Goal: Task Accomplishment & Management: Use online tool/utility

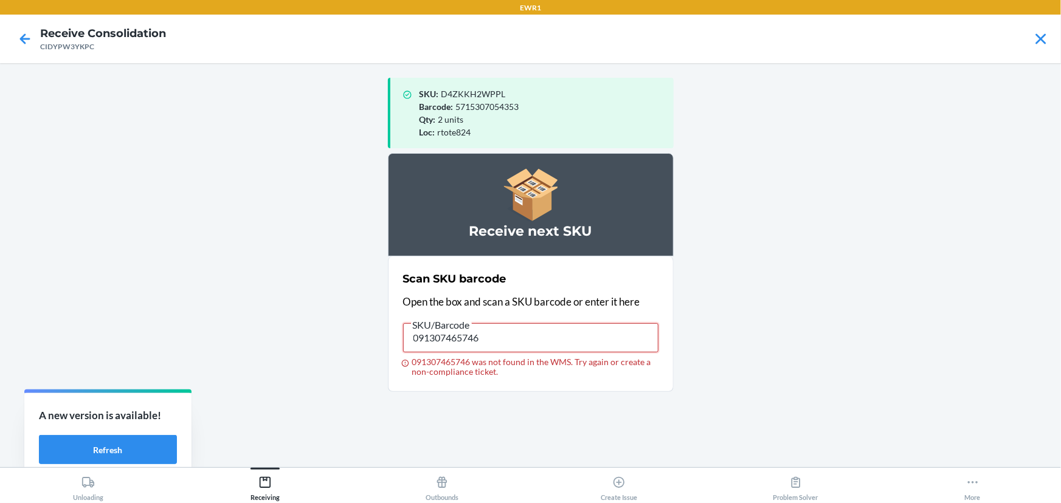
click at [481, 338] on input "091307465746" at bounding box center [530, 337] width 255 height 29
type input "091307067803"
click at [486, 334] on input "091307067803" at bounding box center [530, 337] width 255 height 29
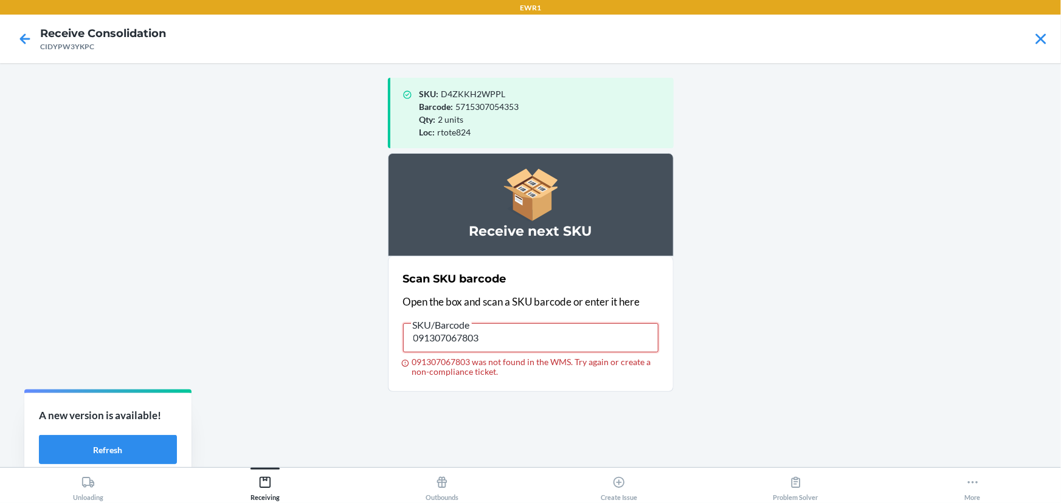
click at [488, 342] on input "091307067803" at bounding box center [530, 337] width 255 height 29
click at [488, 341] on input "091307067803" at bounding box center [530, 337] width 255 height 29
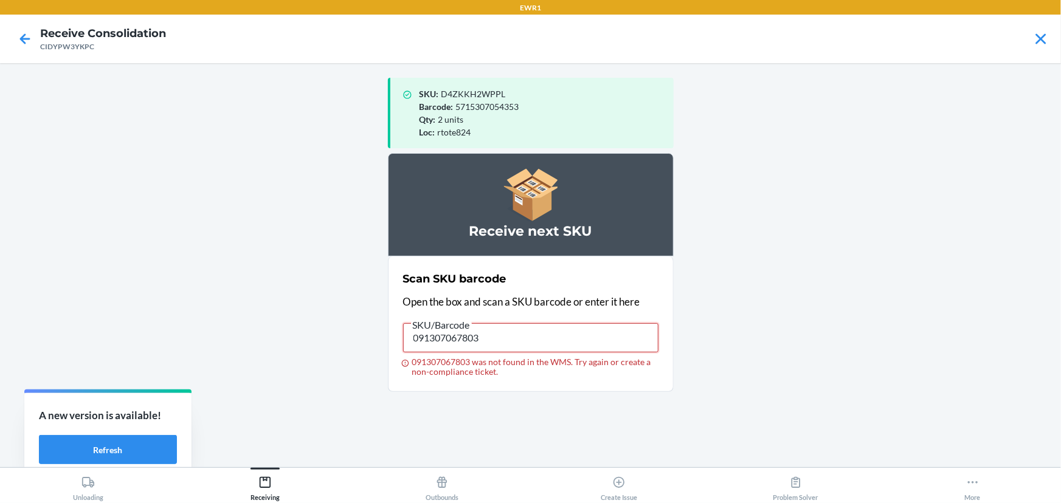
drag, startPoint x: 488, startPoint y: 341, endPoint x: 484, endPoint y: 348, distance: 7.6
click at [485, 346] on input "091307067803" at bounding box center [530, 337] width 255 height 29
click at [495, 334] on input "091307067803" at bounding box center [530, 337] width 255 height 29
click at [516, 342] on input "091307067803" at bounding box center [530, 337] width 255 height 29
click at [517, 340] on input "091307067803" at bounding box center [530, 337] width 255 height 29
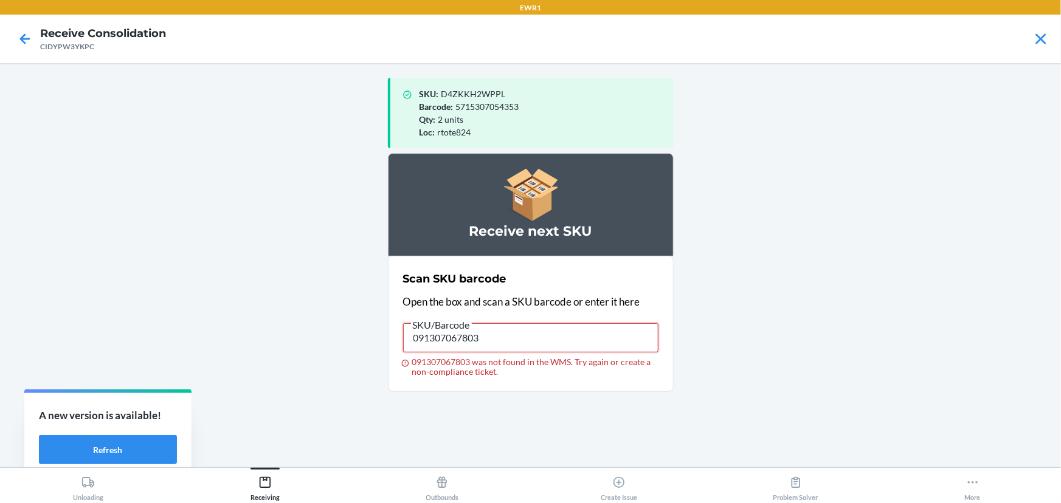
click at [522, 339] on input "091307067803" at bounding box center [530, 337] width 255 height 29
type input "091307576930"
drag, startPoint x: 457, startPoint y: 353, endPoint x: 465, endPoint y: 345, distance: 10.8
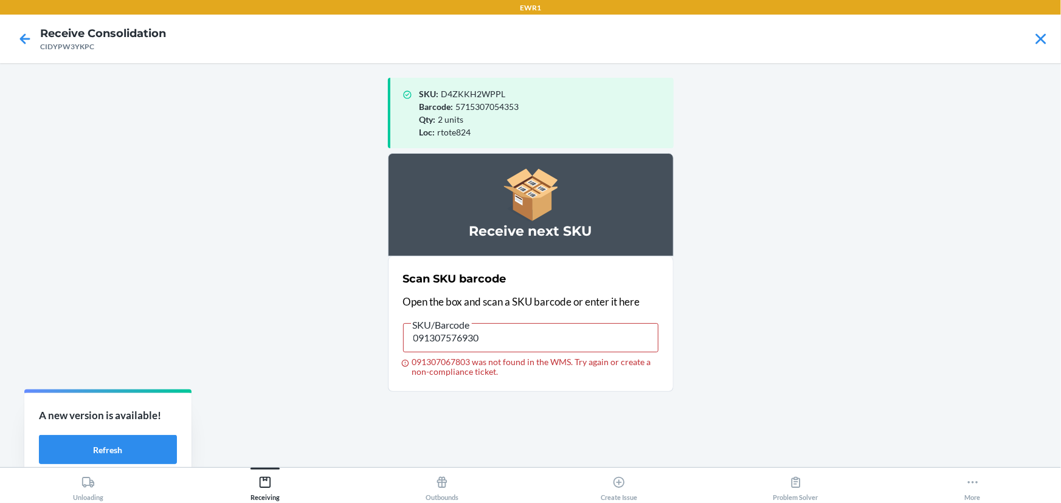
click at [458, 351] on label "SKU/Barcode 091307576930 091307067803 was not found in the WMS. Try again or cr…" at bounding box center [530, 347] width 255 height 60
click at [465, 345] on input "091307576930" at bounding box center [530, 337] width 255 height 29
click at [494, 276] on h2 "Scan SKU barcode" at bounding box center [454, 279] width 103 height 16
drag, startPoint x: 494, startPoint y: 276, endPoint x: 551, endPoint y: 333, distance: 80.4
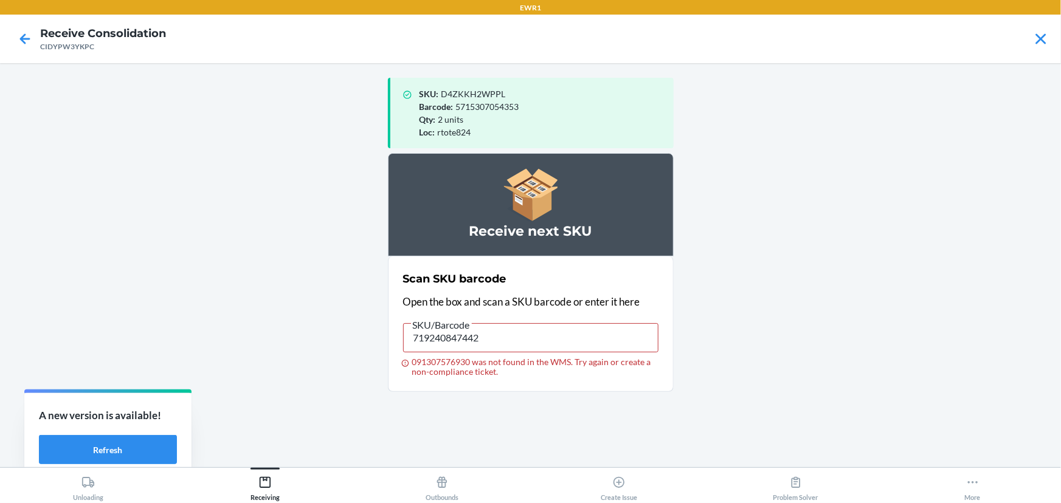
click at [525, 303] on div "Scan SKU barcode Open the box and scan a SKU barcode or enter it here SKU/Barco…" at bounding box center [530, 324] width 255 height 113
click at [548, 328] on input "719240847442" at bounding box center [530, 337] width 255 height 29
click at [547, 328] on input "719240847442" at bounding box center [530, 337] width 255 height 29
type input "719240847442"
click at [543, 328] on input "719240847442" at bounding box center [530, 337] width 255 height 29
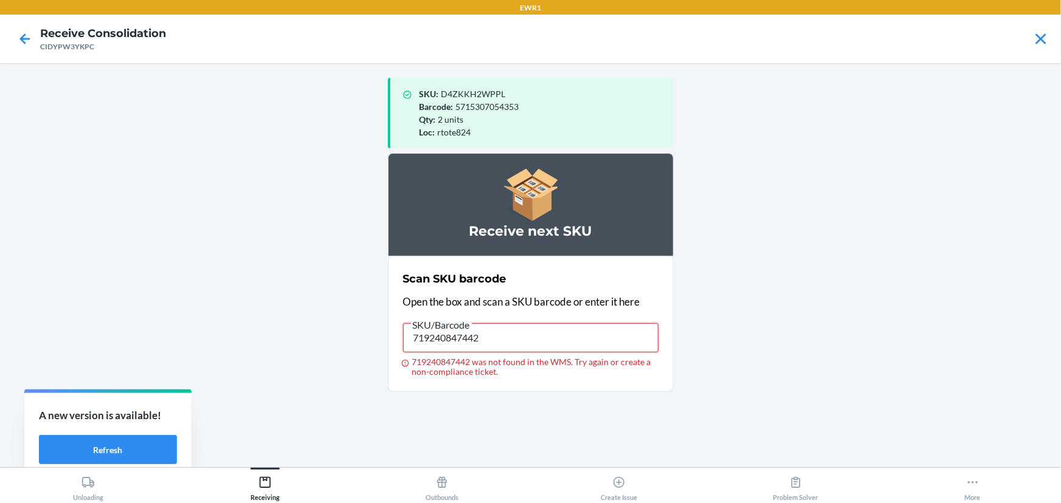
click at [533, 345] on input "719240847442" at bounding box center [530, 337] width 255 height 29
click at [530, 348] on input "719240847442" at bounding box center [530, 337] width 255 height 29
click at [486, 343] on input "719240847442" at bounding box center [530, 337] width 255 height 29
click at [486, 343] on input "[CREDIT_CARD_NUMBER]" at bounding box center [530, 337] width 255 height 29
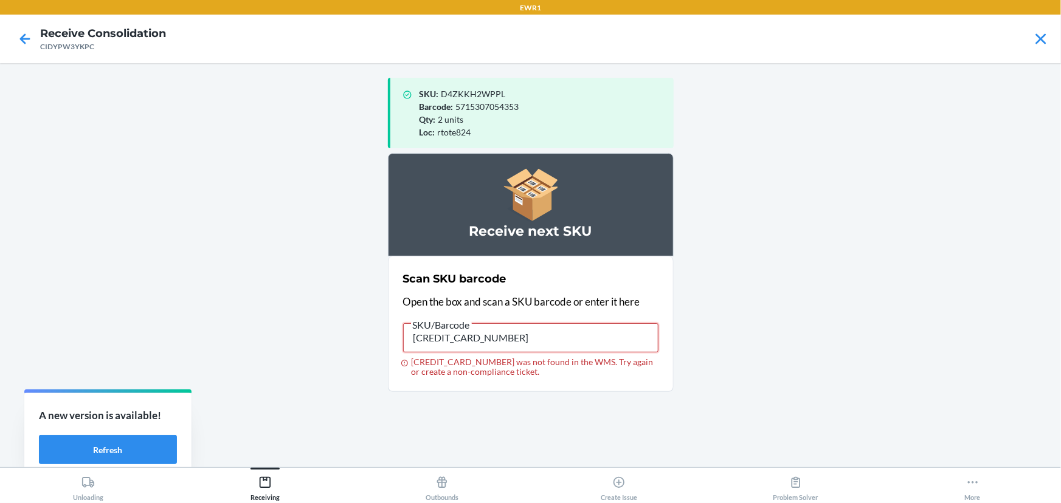
drag, startPoint x: 486, startPoint y: 343, endPoint x: 491, endPoint y: 355, distance: 13.1
click at [491, 355] on label "SKU/Barcode 603679171059 603679171059 was not found in the WMS. Try again or cr…" at bounding box center [530, 347] width 255 height 60
click at [491, 353] on input "[CREDIT_CARD_NUMBER]" at bounding box center [530, 337] width 255 height 29
click at [502, 351] on input "840221328732" at bounding box center [530, 337] width 255 height 29
click at [502, 345] on input "840221328732" at bounding box center [530, 337] width 255 height 29
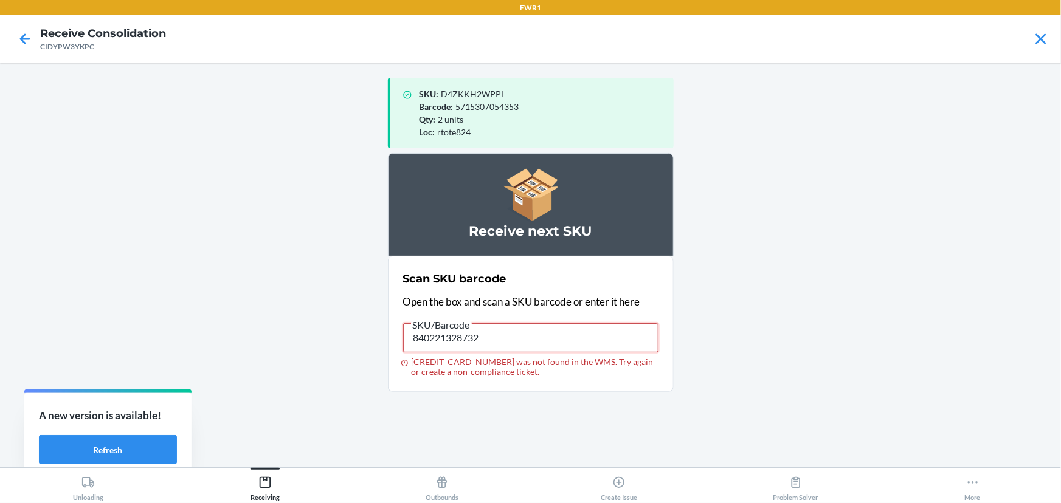
click at [502, 345] on input "840221328732" at bounding box center [530, 337] width 255 height 29
type input "840221328732"
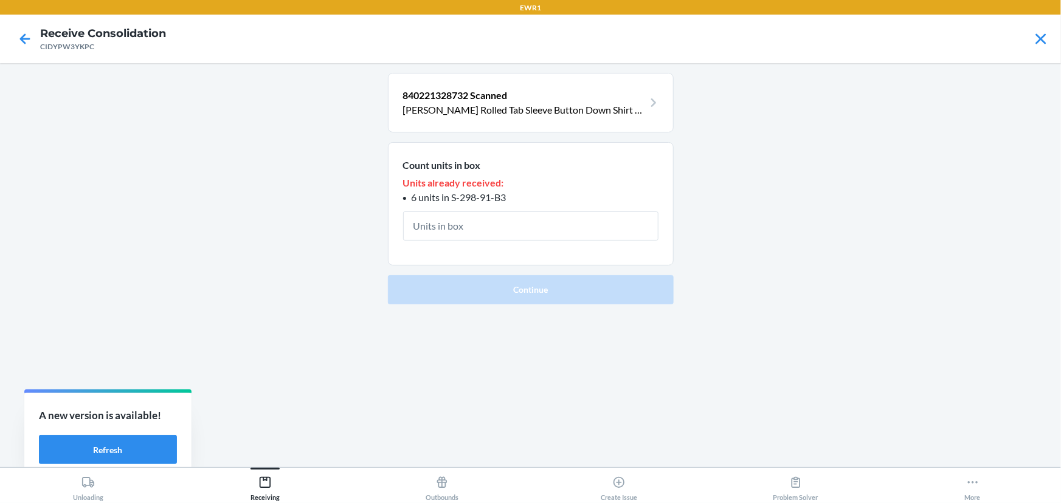
click at [450, 173] on section "Count units in box Units already received: 6 units in S-298-91-B3" at bounding box center [531, 203] width 286 height 123
click at [454, 176] on p "Units already received:" at bounding box center [530, 183] width 255 height 15
click at [456, 185] on p "Units already received:" at bounding box center [530, 183] width 255 height 15
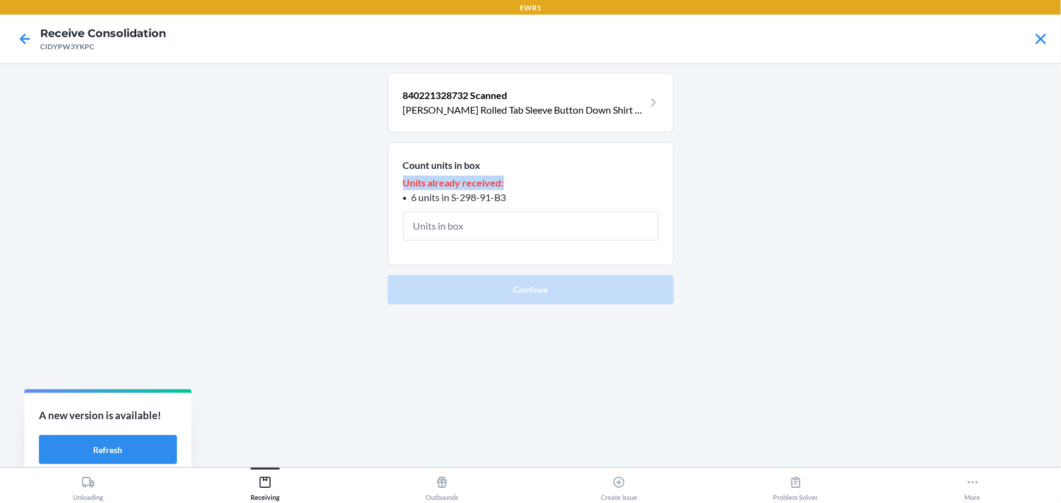
click at [456, 185] on p "Units already received:" at bounding box center [530, 183] width 255 height 15
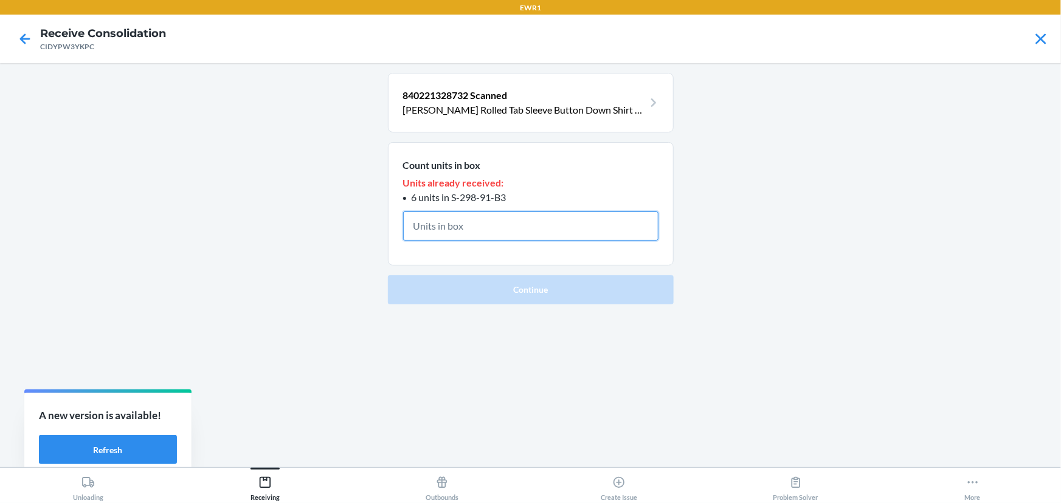
click at [441, 232] on input "text" at bounding box center [530, 226] width 255 height 29
click at [441, 224] on input "text" at bounding box center [530, 226] width 255 height 29
drag, startPoint x: 441, startPoint y: 224, endPoint x: 440, endPoint y: 230, distance: 6.7
click at [440, 230] on input "text" at bounding box center [530, 226] width 255 height 29
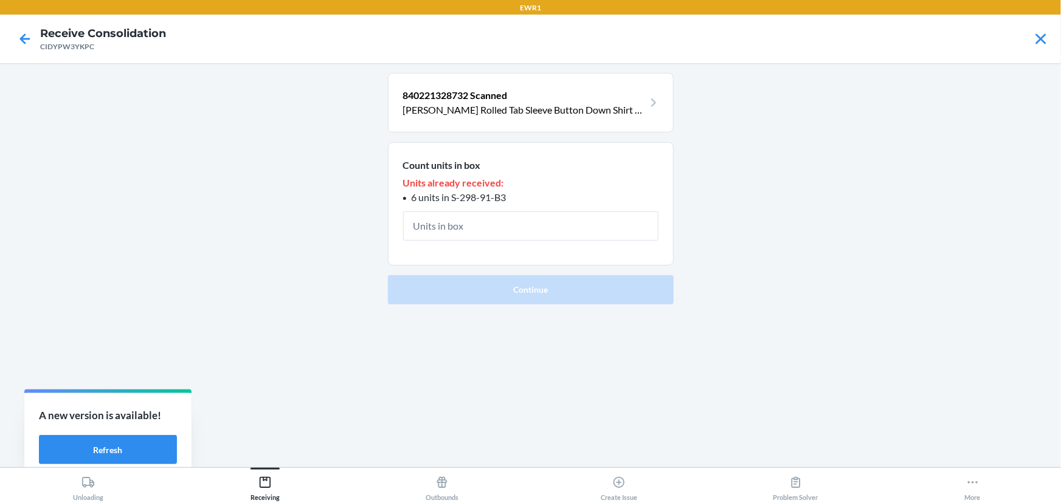
click at [438, 195] on span "6 units in S-298-91-B3" at bounding box center [459, 198] width 95 height 12
click at [474, 213] on input "text" at bounding box center [530, 226] width 255 height 29
click at [28, 37] on icon at bounding box center [25, 39] width 21 height 21
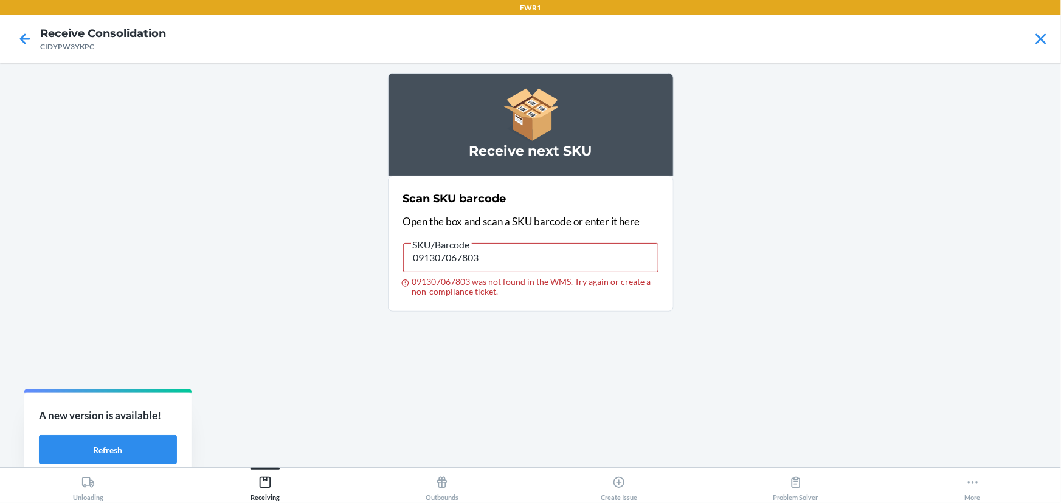
type input "091307576930"
drag, startPoint x: 500, startPoint y: 249, endPoint x: 344, endPoint y: 263, distance: 156.3
click at [344, 263] on main "Receive next SKU Scan SKU barcode Open the box and scan a SKU barcode or enter …" at bounding box center [530, 265] width 1061 height 404
drag, startPoint x: 468, startPoint y: 238, endPoint x: 501, endPoint y: 260, distance: 39.5
click at [501, 260] on label "SKU/Barcode 091307576930 091307576930 was not found in the WMS. Try again or cr…" at bounding box center [530, 267] width 255 height 60
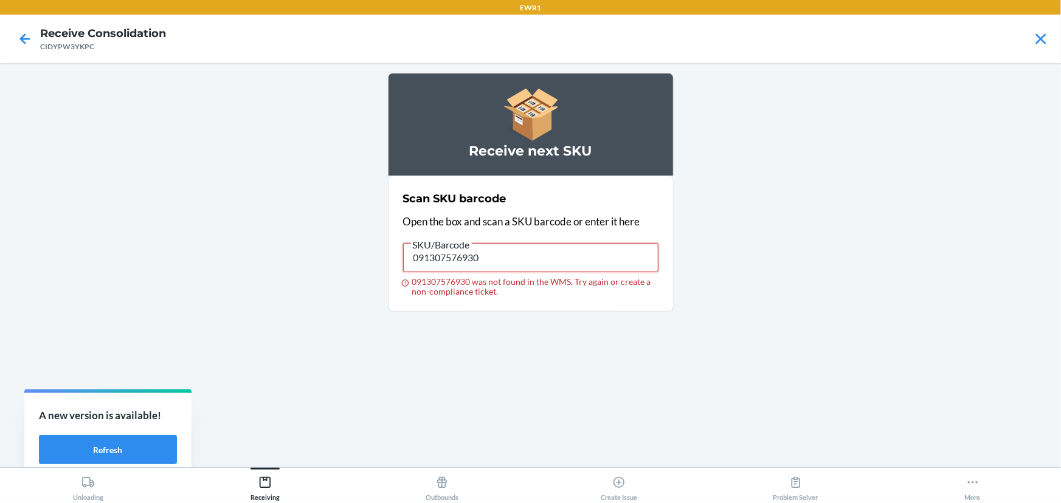
drag, startPoint x: 502, startPoint y: 261, endPoint x: 272, endPoint y: 267, distance: 229.9
click at [272, 267] on main "Receive next SKU Scan SKU barcode Open the box and scan a SKU barcode or enter …" at bounding box center [530, 265] width 1061 height 404
type input "0"
drag, startPoint x: 520, startPoint y: 255, endPoint x: 296, endPoint y: 252, distance: 224.4
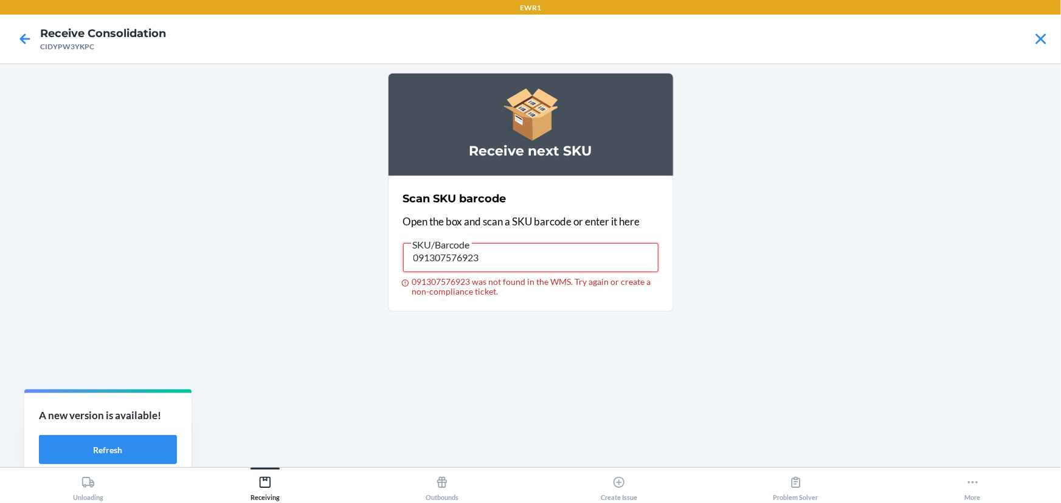
click at [310, 300] on main "Receive next SKU Scan SKU barcode Open the box and scan a SKU barcode or enter …" at bounding box center [530, 265] width 1061 height 404
type input "091307576923"
drag, startPoint x: 488, startPoint y: 255, endPoint x: 387, endPoint y: 280, distance: 103.8
click at [388, 285] on section "Scan SKU barcode Open the box and scan a SKU barcode or enter it here SKU/Barco…" at bounding box center [531, 244] width 286 height 136
type input "091307067803"
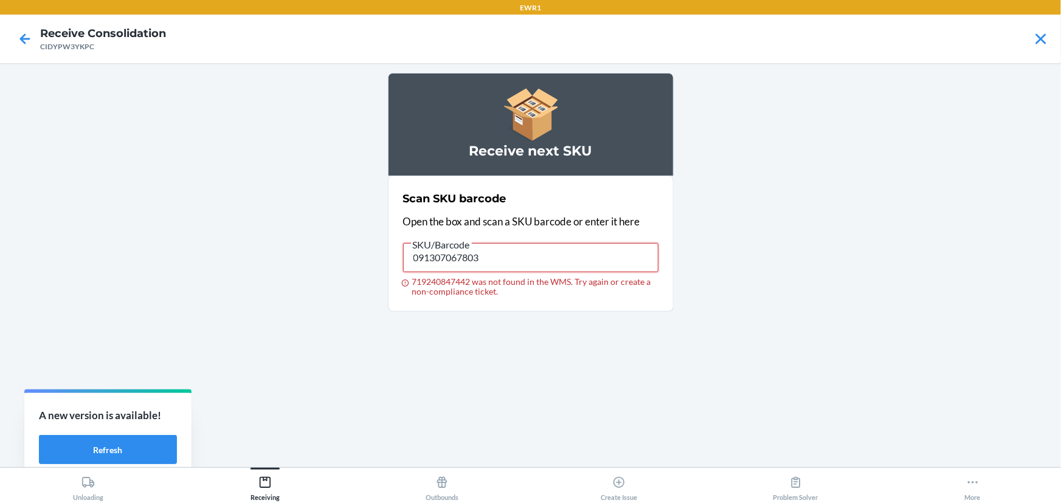
drag, startPoint x: 519, startPoint y: 258, endPoint x: 395, endPoint y: 201, distance: 136.6
click at [378, 260] on main "Receive next SKU Scan SKU barcode Open the box and scan a SKU barcode or enter …" at bounding box center [530, 265] width 1061 height 404
drag, startPoint x: 488, startPoint y: 258, endPoint x: 312, endPoint y: 307, distance: 181.7
click at [291, 332] on main "Receive next SKU Scan SKU barcode Open the box and scan a SKU barcode or enter …" at bounding box center [530, 265] width 1061 height 404
type input "091307576930"
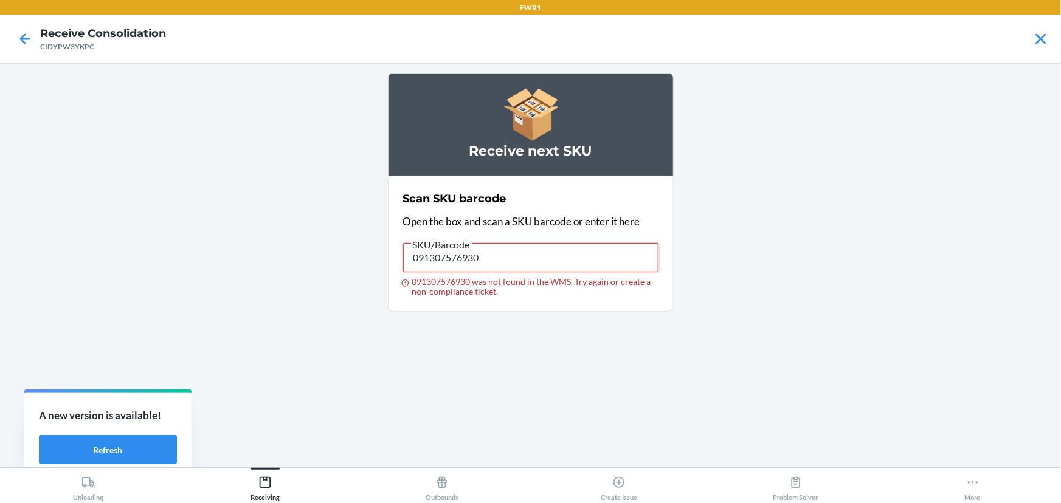
drag, startPoint x: 494, startPoint y: 244, endPoint x: 286, endPoint y: 283, distance: 210.8
click at [286, 283] on main "Receive next SKU Scan SKU barcode Open the box and scan a SKU barcode or enter …" at bounding box center [530, 265] width 1061 height 404
drag, startPoint x: 499, startPoint y: 254, endPoint x: 357, endPoint y: 270, distance: 142.5
click at [357, 270] on main "Receive next SKU Scan SKU barcode Open the box and scan a SKU barcode or enter …" at bounding box center [530, 265] width 1061 height 404
type input "091307040561"
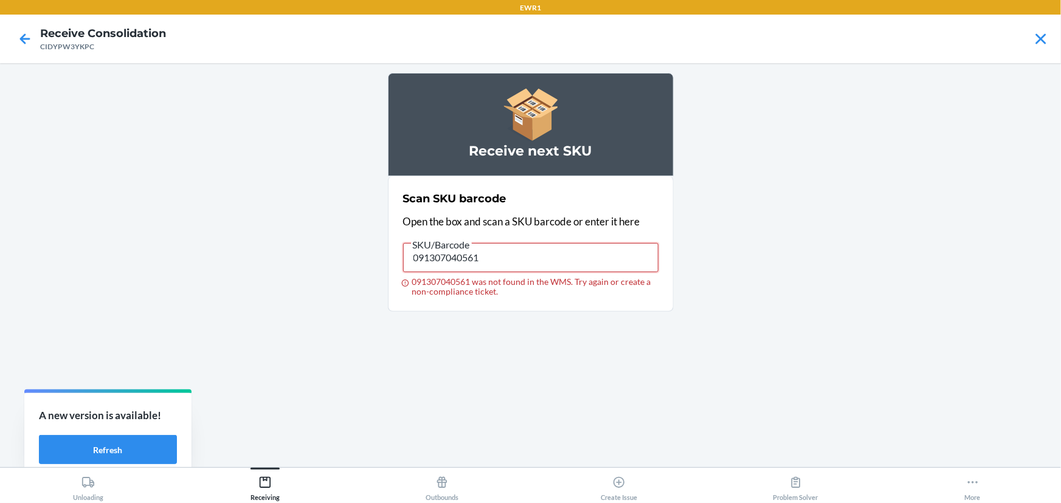
drag, startPoint x: 482, startPoint y: 254, endPoint x: 315, endPoint y: 283, distance: 169.7
click at [315, 283] on main "Receive next SKU Scan SKU barcode Open the box and scan a SKU barcode or enter …" at bounding box center [530, 265] width 1061 height 404
type input "091307067797"
drag, startPoint x: 462, startPoint y: 288, endPoint x: 139, endPoint y: 317, distance: 324.2
click at [139, 317] on main "Receive next SKU Scan SKU barcode Open the box and scan a SKU barcode or enter …" at bounding box center [530, 265] width 1061 height 404
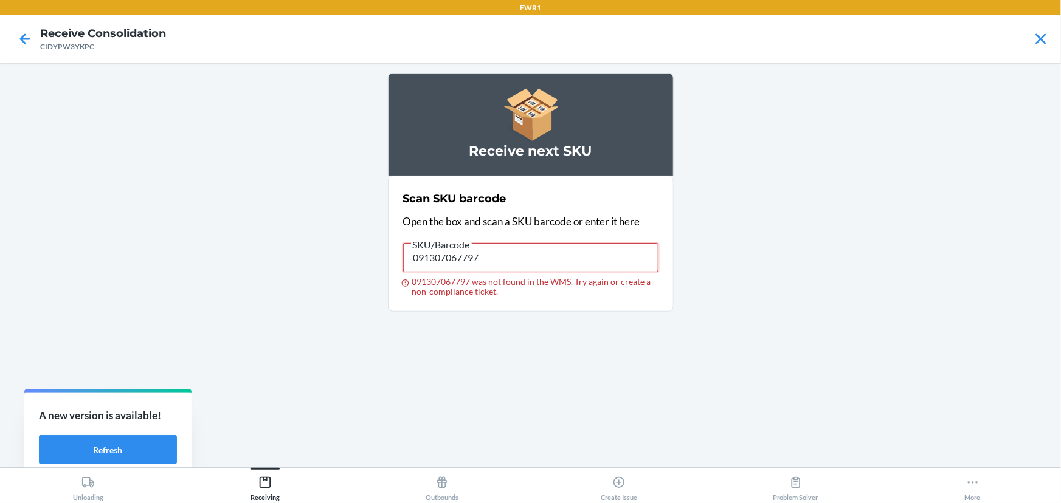
drag, startPoint x: 517, startPoint y: 251, endPoint x: 209, endPoint y: 287, distance: 310.9
click at [209, 287] on main "Receive next SKU Scan SKU barcode Open the box and scan a SKU barcode or enter …" at bounding box center [530, 265] width 1061 height 404
drag, startPoint x: 488, startPoint y: 257, endPoint x: 342, endPoint y: 282, distance: 148.1
click at [342, 282] on main "Receive next SKU Scan SKU barcode Open the box and scan a SKU barcode or enter …" at bounding box center [530, 265] width 1061 height 404
drag, startPoint x: 480, startPoint y: 252, endPoint x: 358, endPoint y: 273, distance: 124.0
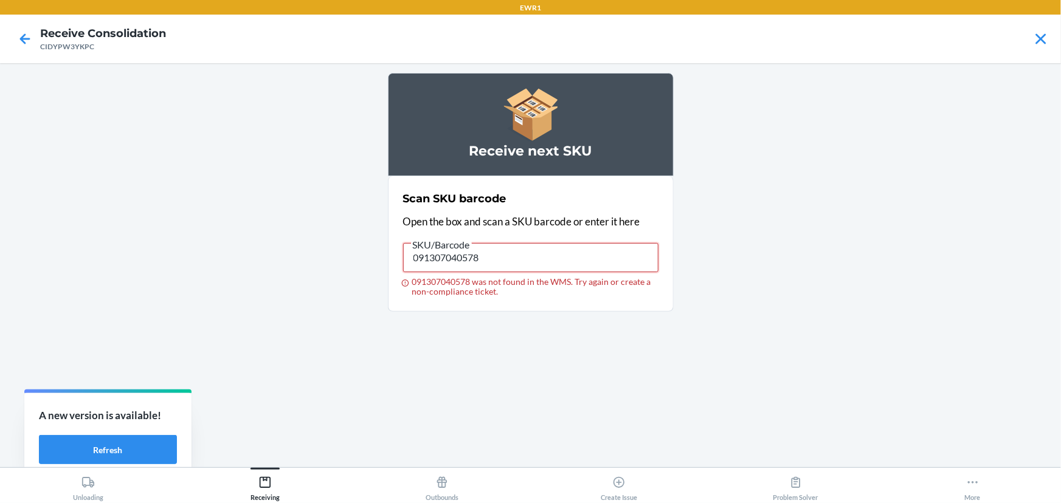
click at [358, 273] on main "Receive next SKU Scan SKU barcode Open the box and scan a SKU barcode or enter …" at bounding box center [530, 265] width 1061 height 404
type input "091307040554"
drag, startPoint x: 493, startPoint y: 249, endPoint x: 336, endPoint y: 256, distance: 157.0
click at [336, 256] on main "Receive next SKU Scan SKU barcode Open the box and scan a SKU barcode or enter …" at bounding box center [530, 265] width 1061 height 404
drag, startPoint x: 505, startPoint y: 258, endPoint x: 383, endPoint y: 287, distance: 125.0
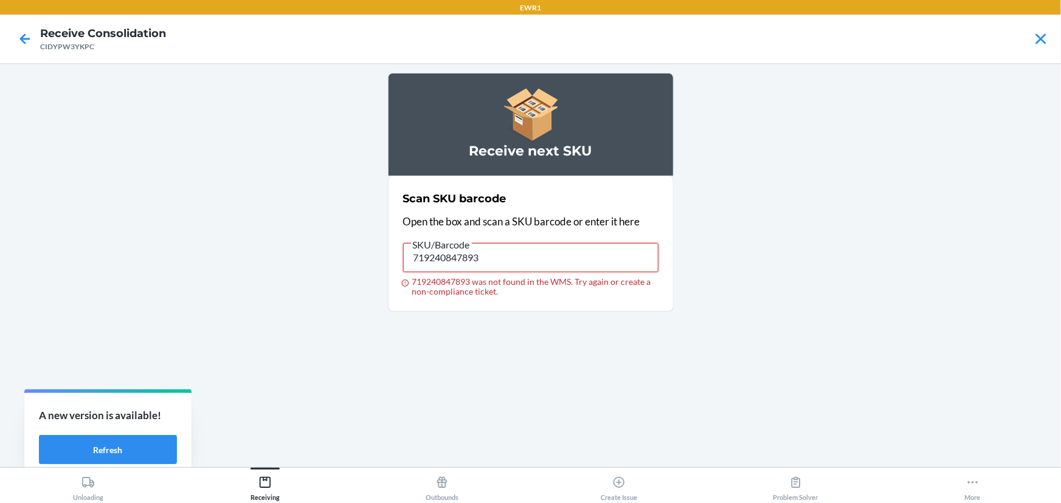
click at [383, 287] on main "Receive next SKU Scan SKU barcode Open the box and scan a SKU barcode or enter …" at bounding box center [530, 265] width 1061 height 404
type input "7 719240847893"
drag, startPoint x: 567, startPoint y: 257, endPoint x: 244, endPoint y: 266, distance: 323.6
click at [244, 266] on main "Receive next SKU Scan SKU barcode Open the box and scan a SKU barcode or enter …" at bounding box center [530, 265] width 1061 height 404
drag, startPoint x: 527, startPoint y: 255, endPoint x: 312, endPoint y: 263, distance: 214.2
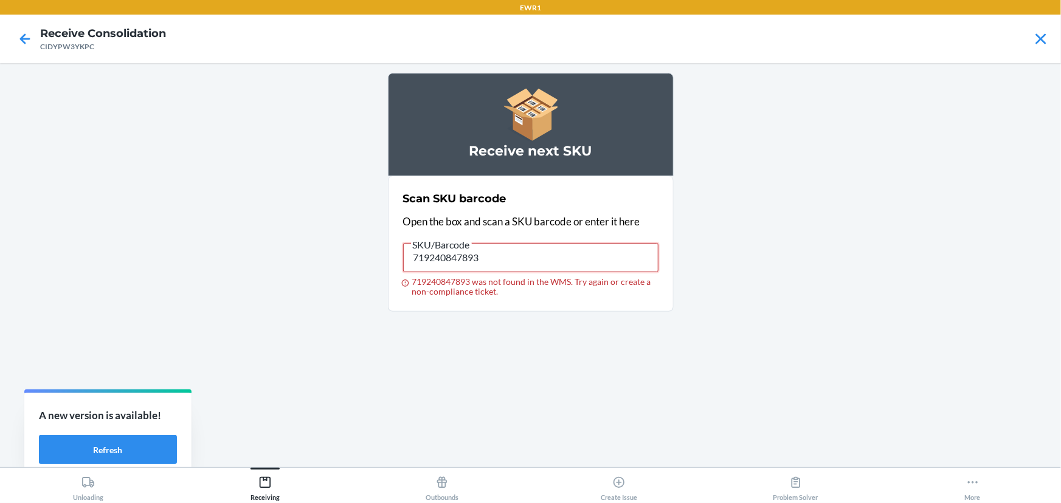
click at [312, 263] on main "Receive next SKU Scan SKU barcode Open the box and scan a SKU barcode or enter …" at bounding box center [530, 265] width 1061 height 404
type input "719240847893"
drag, startPoint x: 593, startPoint y: 255, endPoint x: 308, endPoint y: 256, distance: 285.7
click at [308, 256] on main "Receive next SKU Scan SKU barcode Open the box and scan a SKU barcode or enter …" at bounding box center [530, 265] width 1061 height 404
type input "719240847893"
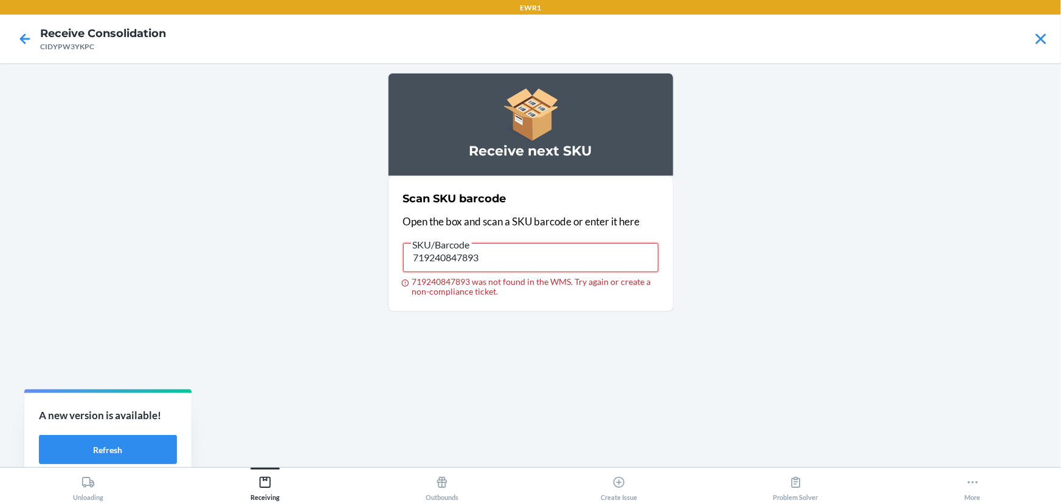
drag, startPoint x: 495, startPoint y: 263, endPoint x: 278, endPoint y: 299, distance: 220.0
click at [278, 299] on main "Receive next SKU Scan SKU barcode Open the box and scan a SKU barcode or enter …" at bounding box center [530, 265] width 1061 height 404
type input "091307040578"
click at [547, 258] on input "091307040578" at bounding box center [530, 257] width 255 height 29
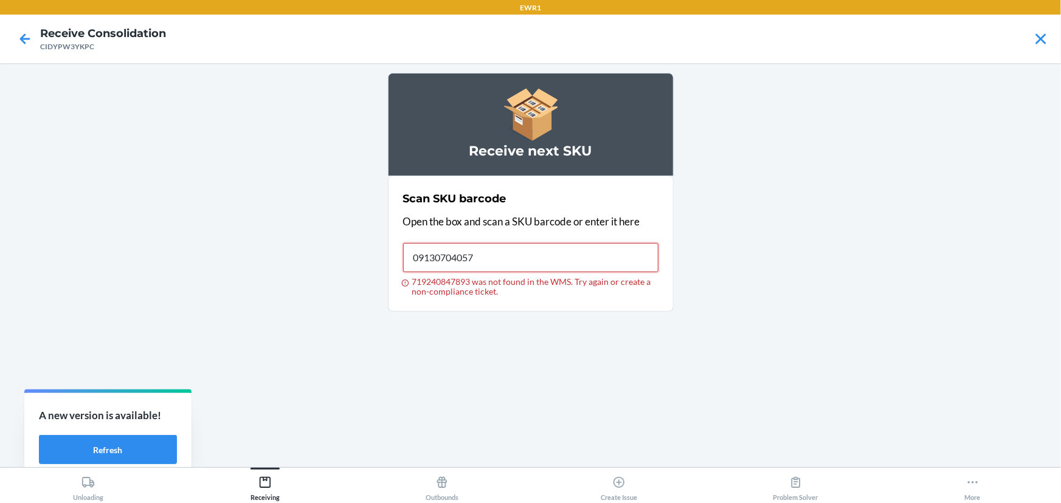
type input "091307040578"
click at [487, 261] on input "091307040578" at bounding box center [530, 257] width 255 height 29
click at [517, 256] on input "091307067797" at bounding box center [530, 257] width 255 height 29
click at [553, 259] on input "091307067797" at bounding box center [530, 257] width 255 height 29
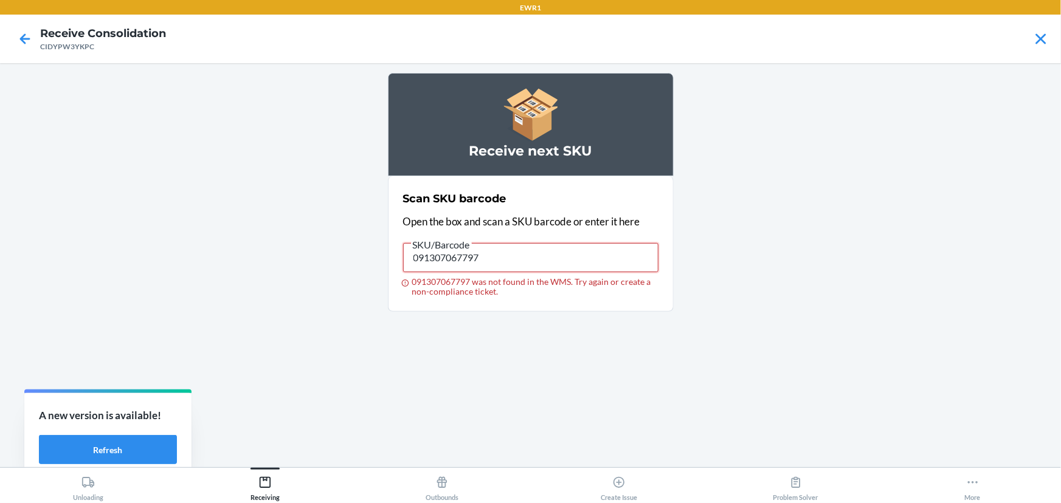
click at [551, 258] on input "091307067797" at bounding box center [530, 257] width 255 height 29
type input "0"
click at [561, 253] on input "091307067797 was not found in the WMS. Try again or create a non-compliance tic…" at bounding box center [530, 257] width 255 height 29
click at [464, 263] on input "091307067797 was not found in the WMS. Try again or create a non-compliance tic…" at bounding box center [530, 257] width 255 height 29
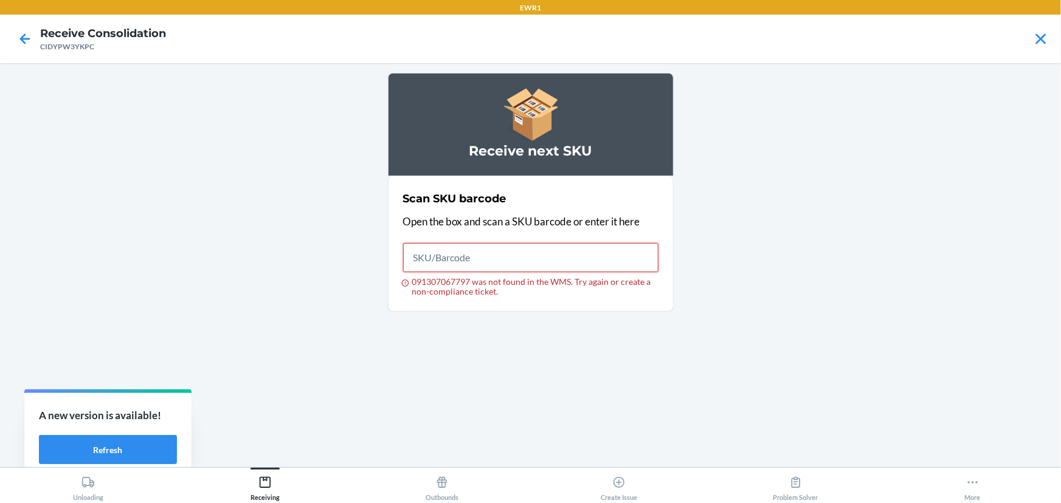
drag, startPoint x: 464, startPoint y: 263, endPoint x: 466, endPoint y: 257, distance: 6.9
click at [464, 264] on input "091307067797 was not found in the WMS. Try again or create a non-compliance tic…" at bounding box center [530, 257] width 255 height 29
click at [431, 247] on input "091307067797 was not found in the WMS. Try again or create a non-compliance tic…" at bounding box center [530, 257] width 255 height 29
click at [433, 263] on input "091307067797 was not found in the WMS. Try again or create a non-compliance tic…" at bounding box center [530, 257] width 255 height 29
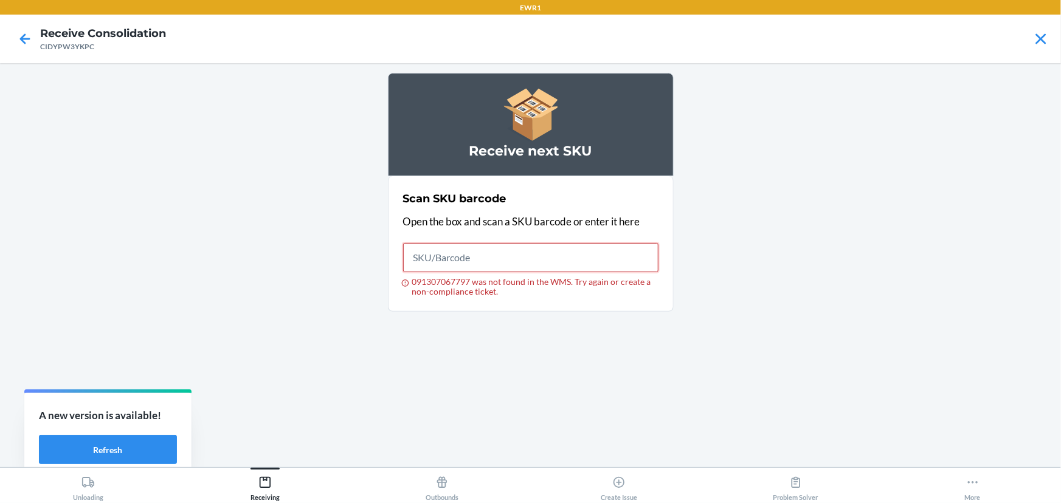
click at [433, 263] on input "091307067797 was not found in the WMS. Try again or create a non-compliance tic…" at bounding box center [530, 257] width 255 height 29
type input "091307576930"
click at [445, 252] on input "091307576930" at bounding box center [530, 257] width 255 height 29
click at [435, 249] on span "SKU/Barcode" at bounding box center [441, 245] width 61 height 12
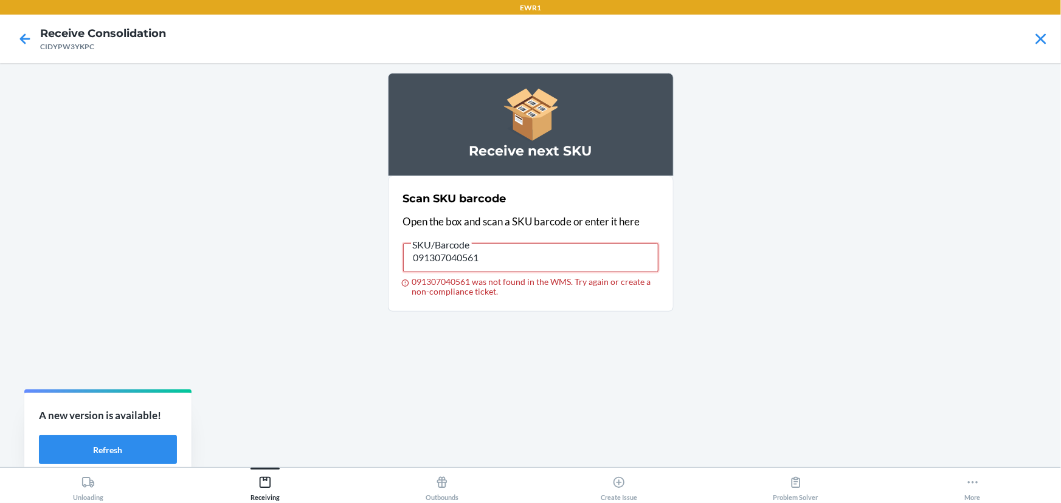
click at [435, 249] on input "091307040561" at bounding box center [530, 257] width 255 height 29
click at [438, 250] on span "SKU/Barcode" at bounding box center [441, 245] width 61 height 12
click at [438, 250] on input "091307040561" at bounding box center [530, 257] width 255 height 29
click at [438, 252] on label "SKU/Barcode 091307040561 091307040561 was not found in the WMS. Try again or cr…" at bounding box center [530, 267] width 255 height 60
click at [438, 252] on input "091307040561" at bounding box center [530, 257] width 255 height 29
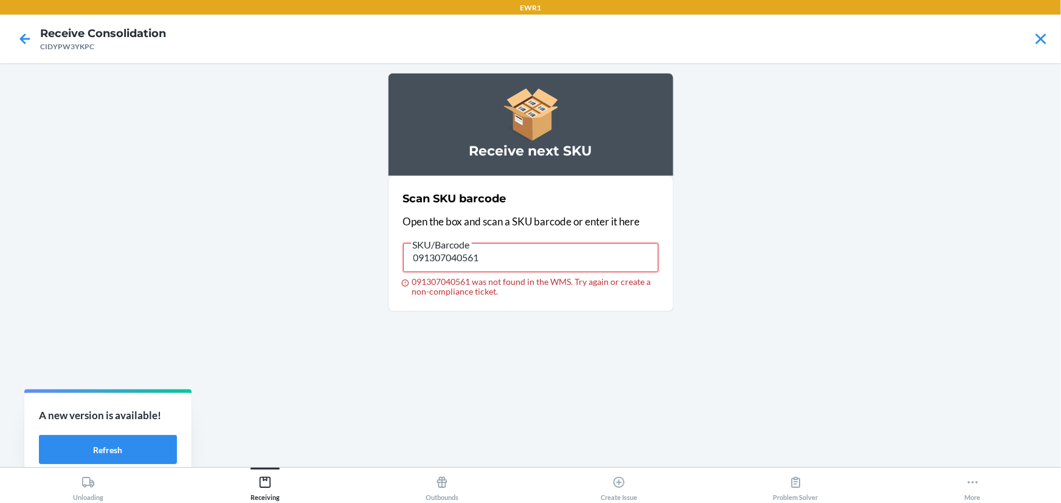
click at [438, 253] on input "091307040561" at bounding box center [530, 257] width 255 height 29
click at [437, 252] on input "091307040561" at bounding box center [530, 257] width 255 height 29
type input "091307040561"
click at [440, 257] on input "091307040561" at bounding box center [530, 257] width 255 height 29
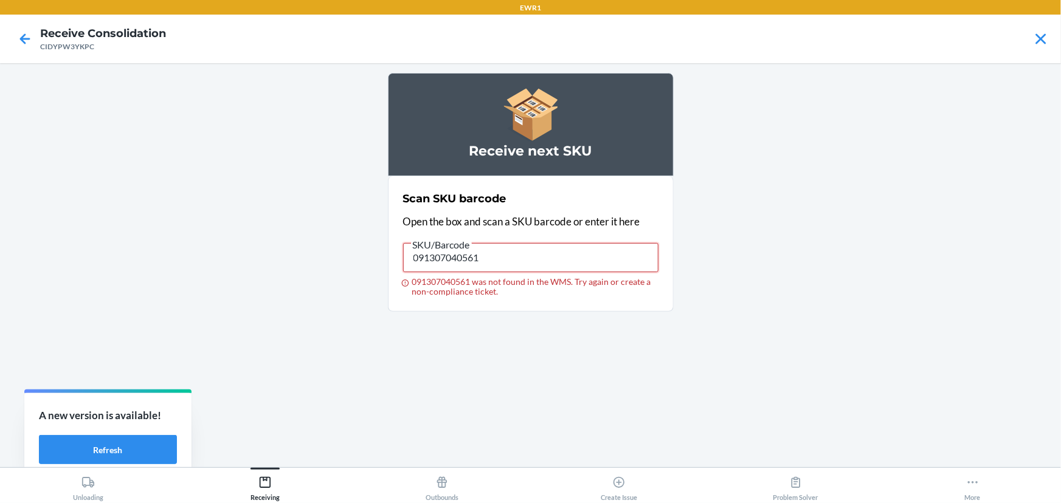
drag, startPoint x: 440, startPoint y: 257, endPoint x: 446, endPoint y: 255, distance: 6.3
click at [446, 255] on input "091307040561" at bounding box center [530, 257] width 255 height 29
type input "091307067803"
click at [435, 265] on input "091307067803" at bounding box center [530, 257] width 255 height 29
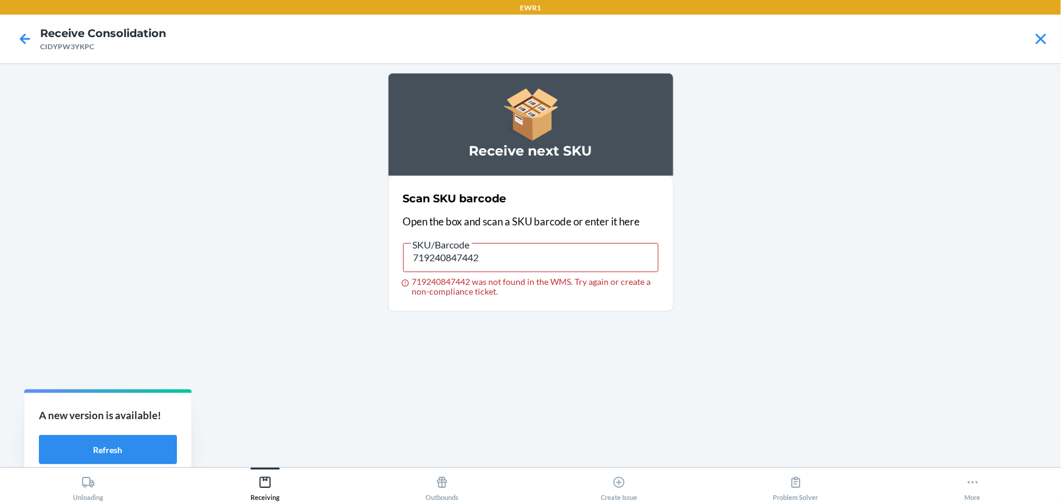
click at [505, 274] on label "SKU/Barcode 719240847442 719240847442 was not found in the WMS. Try again or cr…" at bounding box center [530, 267] width 255 height 60
click at [505, 272] on input "719240847442" at bounding box center [530, 257] width 255 height 29
click at [506, 274] on label "SKU/Barcode 719240847442 719240847442 was not found in the WMS. Try again or cr…" at bounding box center [530, 267] width 255 height 60
click at [506, 272] on input "719240847442" at bounding box center [530, 257] width 255 height 29
click at [497, 258] on input "719240847442" at bounding box center [530, 257] width 255 height 29
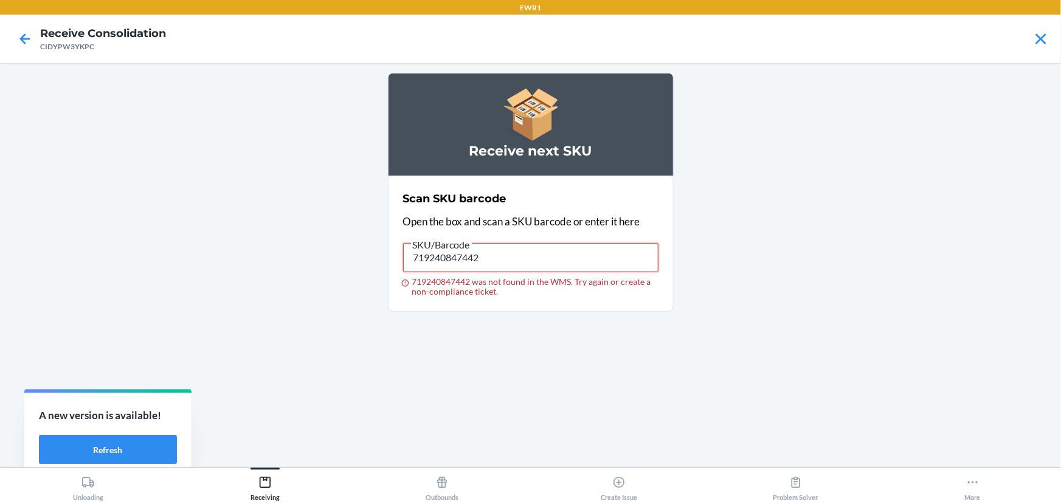
click at [496, 258] on input "719240847442" at bounding box center [530, 257] width 255 height 29
type input "719240847442"
click at [496, 258] on input "719240847442" at bounding box center [530, 257] width 255 height 29
click at [495, 257] on input "719240847442" at bounding box center [530, 257] width 255 height 29
click at [438, 257] on input "719240847442 was not found in the WMS. Try again or create a non-compliance tic…" at bounding box center [530, 257] width 255 height 29
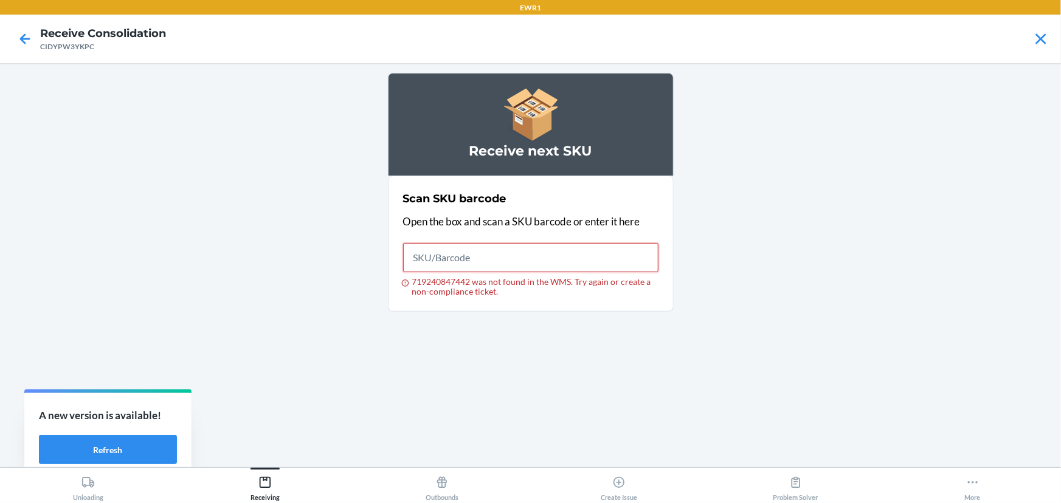
click at [438, 257] on input "719240847442 was not found in the WMS. Try again or create a non-compliance tic…" at bounding box center [530, 257] width 255 height 29
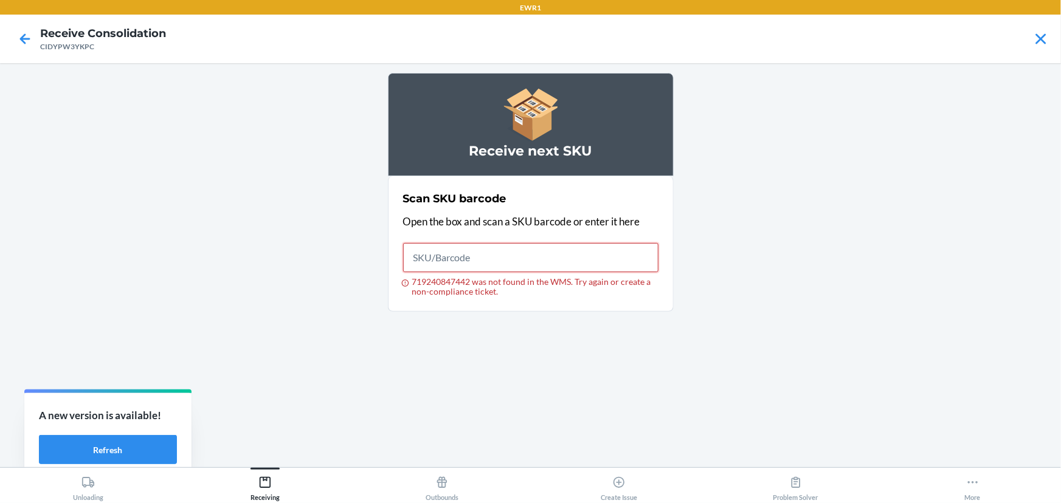
click at [438, 257] on input "719240847442 was not found in the WMS. Try again or create a non-compliance tic…" at bounding box center [530, 257] width 255 height 29
type input "091307576923"
click at [438, 259] on input "091307576923" at bounding box center [530, 257] width 255 height 29
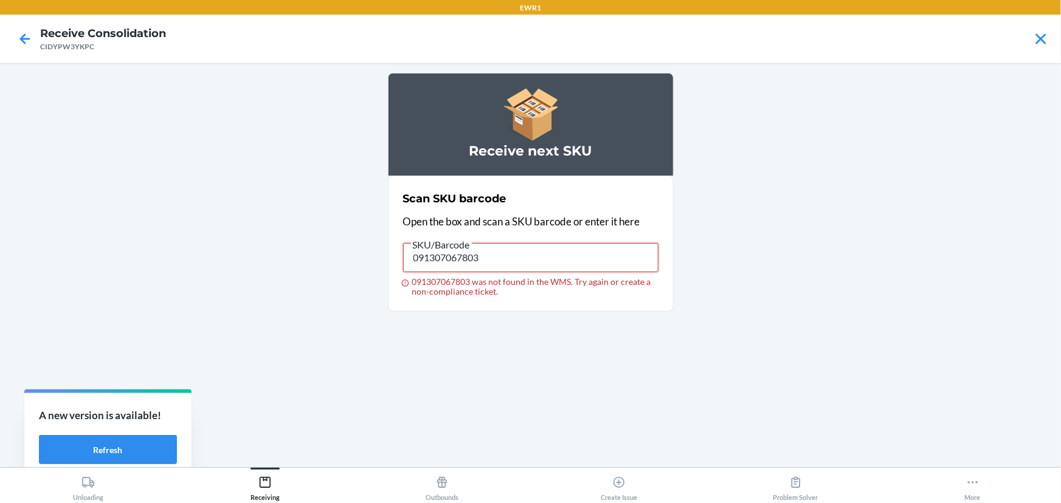
click at [466, 252] on input "091307067803" at bounding box center [530, 257] width 255 height 29
click at [465, 252] on input "091307067803" at bounding box center [530, 257] width 255 height 29
type input "719240847893"
click at [446, 267] on input "719240847893" at bounding box center [530, 257] width 255 height 29
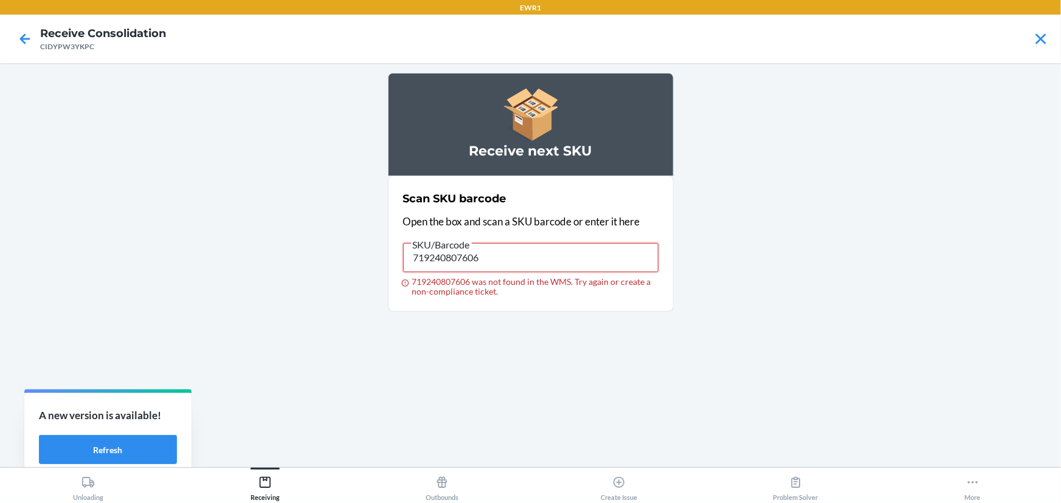
click at [481, 258] on input "719240807606" at bounding box center [530, 257] width 255 height 29
type input "719240807606"
click at [443, 258] on input "719240807606" at bounding box center [530, 257] width 255 height 29
drag, startPoint x: 443, startPoint y: 258, endPoint x: 428, endPoint y: 228, distance: 33.7
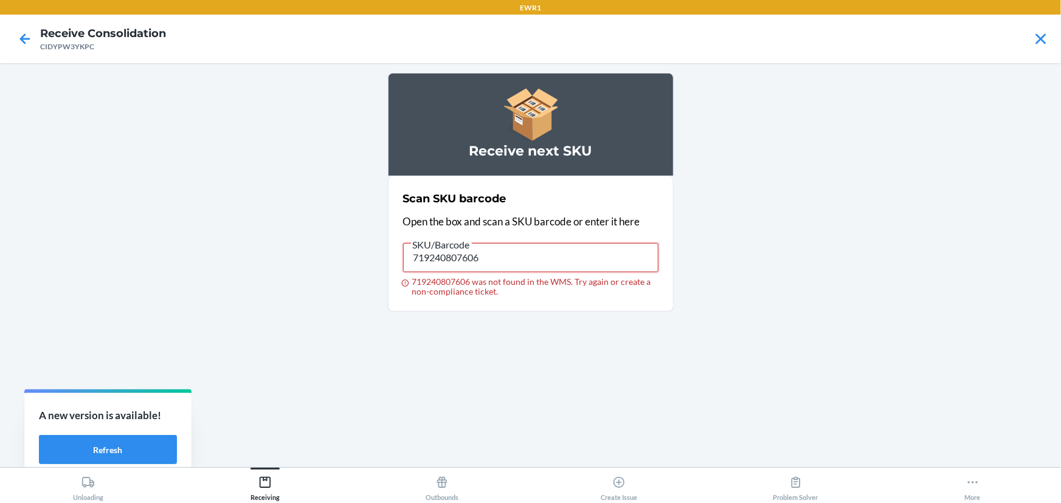
click at [443, 258] on input "719240807606" at bounding box center [530, 257] width 255 height 29
type input "091307040554"
click at [441, 262] on input "091307040554" at bounding box center [530, 257] width 255 height 29
drag, startPoint x: 441, startPoint y: 262, endPoint x: 387, endPoint y: 257, distance: 53.7
click at [441, 261] on input "091307040554" at bounding box center [530, 257] width 255 height 29
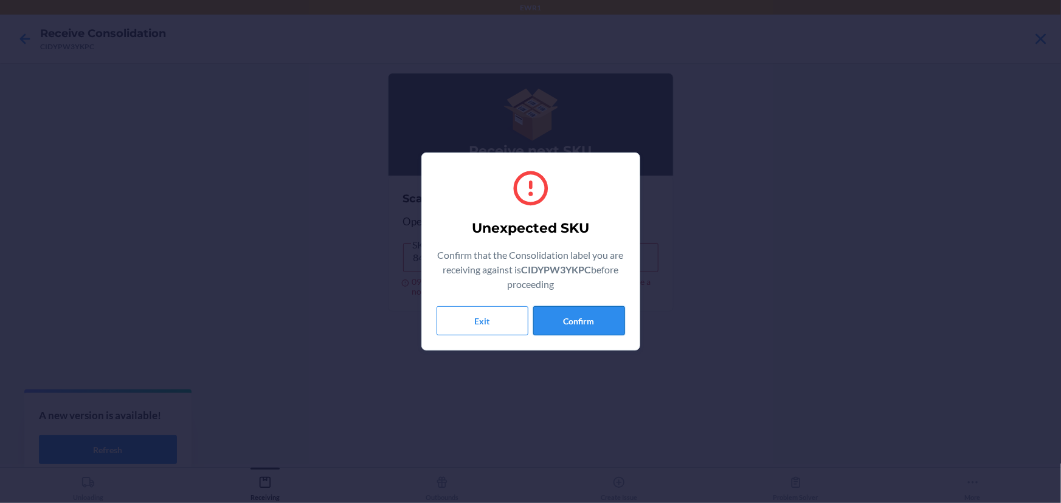
click at [539, 316] on button "Confirm" at bounding box center [579, 320] width 92 height 29
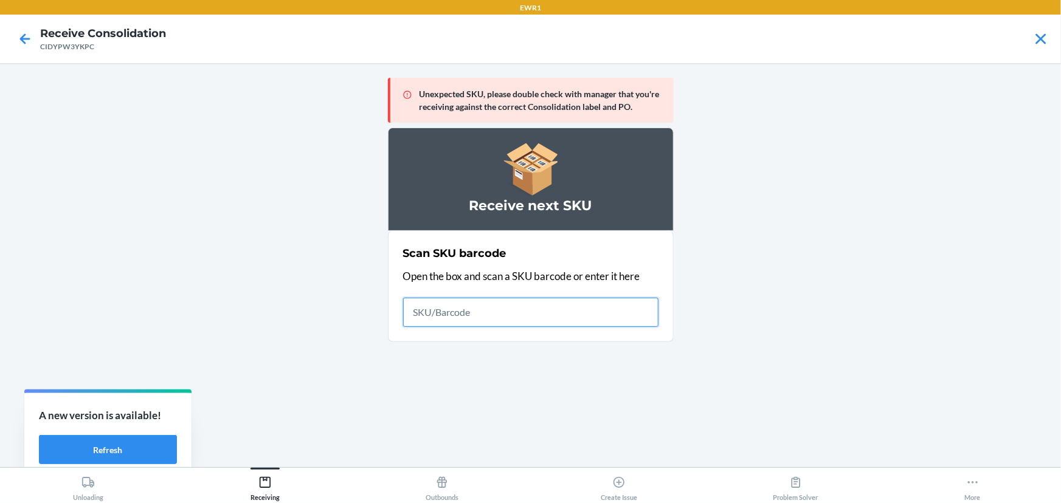
click at [452, 310] on input "text" at bounding box center [530, 312] width 255 height 29
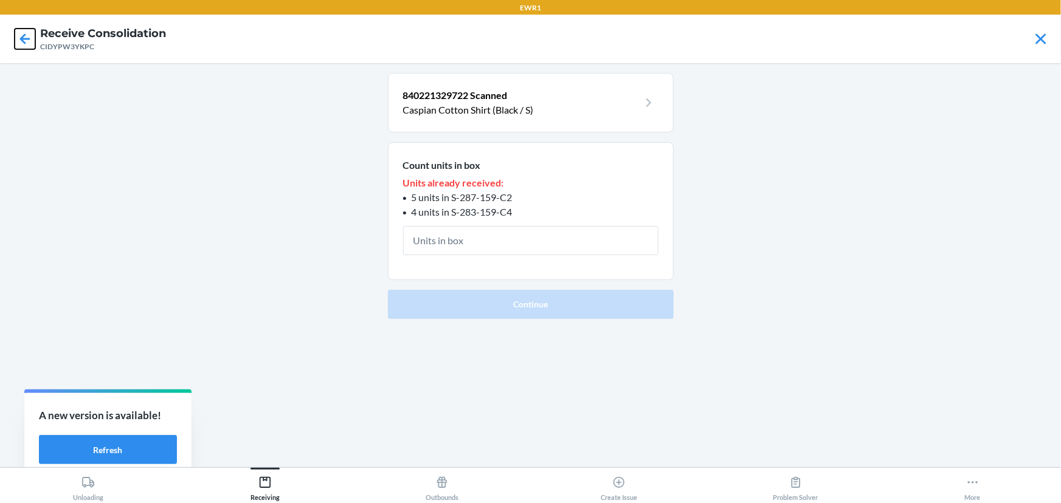
click at [15, 41] on icon at bounding box center [25, 39] width 21 height 21
click at [21, 36] on icon at bounding box center [25, 39] width 21 height 21
click at [26, 46] on icon at bounding box center [25, 39] width 21 height 21
click at [23, 49] on icon at bounding box center [25, 39] width 21 height 21
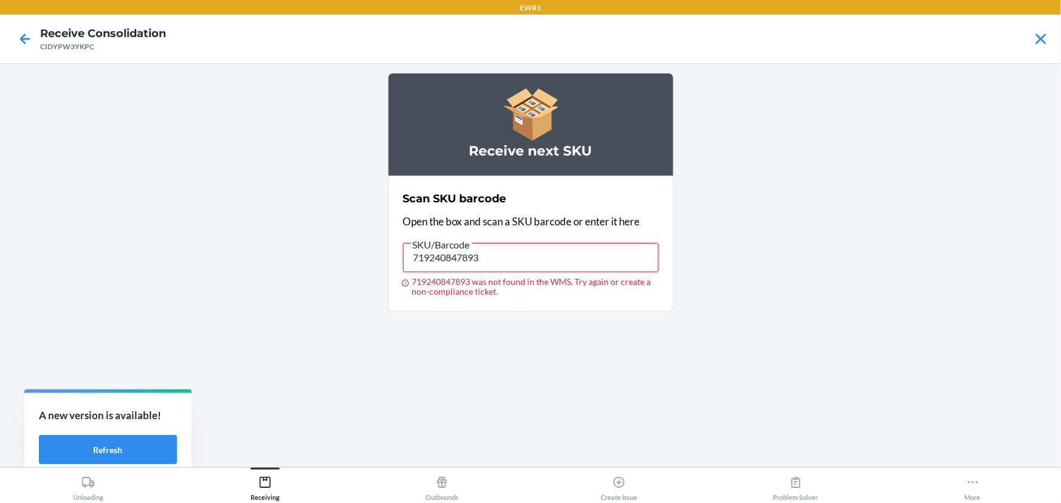
click at [464, 255] on input "719240847893" at bounding box center [530, 257] width 255 height 29
click at [466, 255] on input "719240847893" at bounding box center [530, 257] width 255 height 29
type input "719240847893"
click at [477, 271] on input "719240847893" at bounding box center [530, 257] width 255 height 29
click at [476, 266] on input "719240847893" at bounding box center [530, 257] width 255 height 29
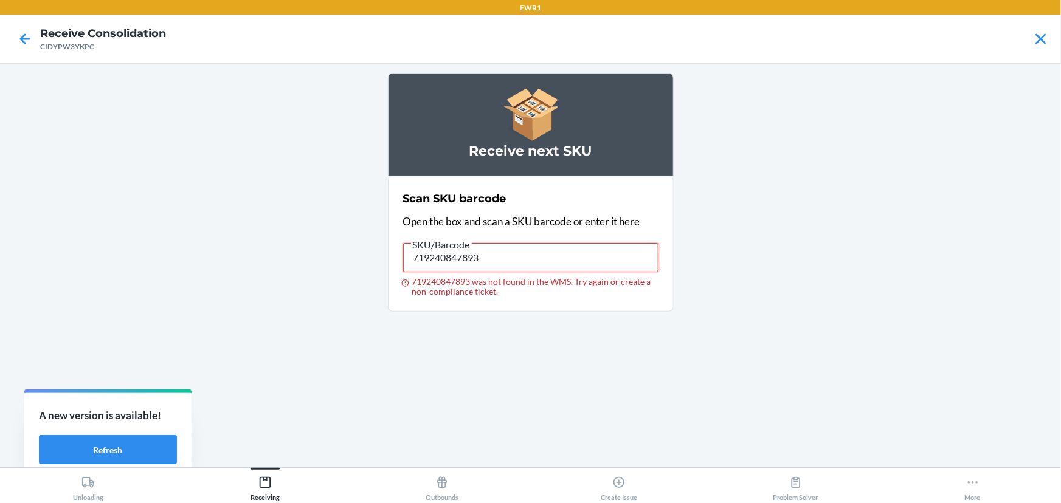
click at [476, 266] on input "719240847893" at bounding box center [530, 257] width 255 height 29
type input "013283856462"
click at [476, 266] on input "013283856462" at bounding box center [530, 257] width 255 height 29
click at [476, 264] on input "013283856462" at bounding box center [530, 257] width 255 height 29
click at [413, 254] on input "719240846742" at bounding box center [530, 257] width 255 height 29
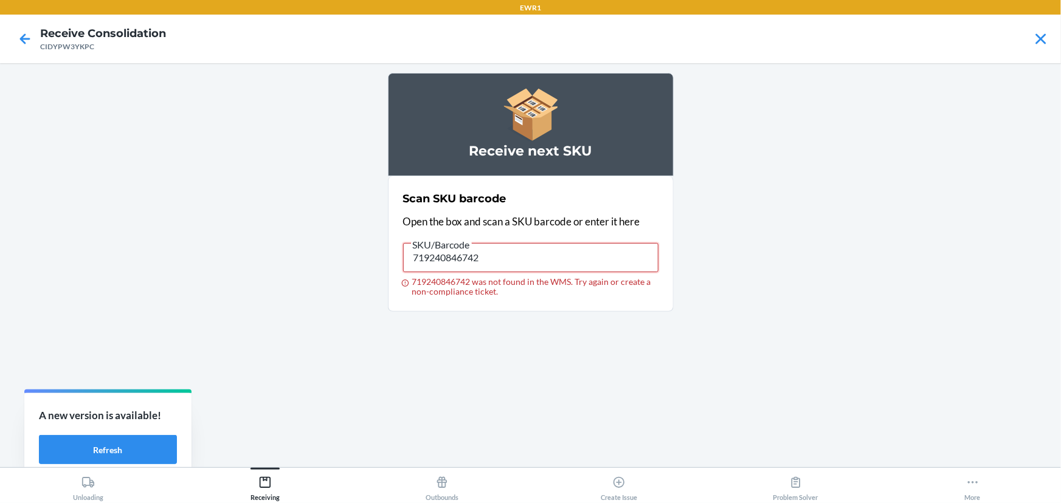
click at [413, 254] on input "719240846742" at bounding box center [530, 257] width 255 height 29
type input "091307559377"
click at [443, 264] on input "091307559377" at bounding box center [530, 257] width 255 height 29
click at [415, 258] on input "091307559377" at bounding box center [530, 257] width 255 height 29
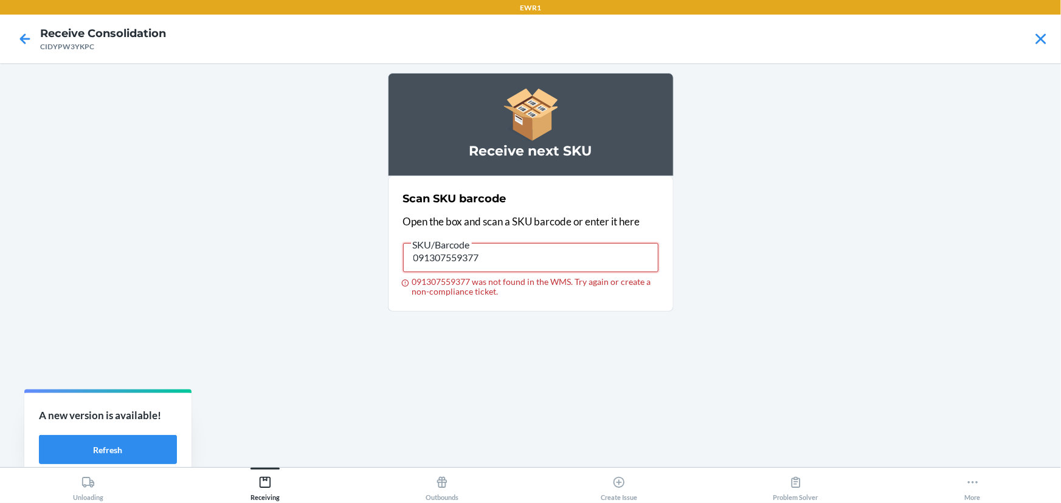
click at [415, 258] on input "091307559377" at bounding box center [530, 257] width 255 height 29
click at [511, 251] on input "091307654652" at bounding box center [530, 257] width 255 height 29
click at [510, 251] on input "091307654652" at bounding box center [530, 257] width 255 height 29
click at [507, 254] on input "091307654652" at bounding box center [530, 257] width 255 height 29
click at [506, 256] on input "091307654652" at bounding box center [530, 257] width 255 height 29
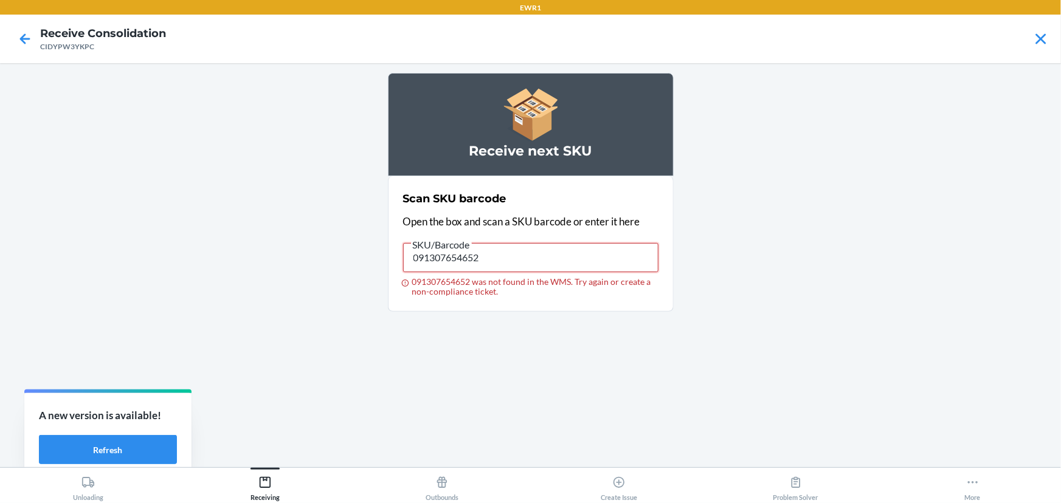
click at [505, 257] on input "091307654652" at bounding box center [530, 257] width 255 height 29
type input "091307654621"
click at [488, 261] on input "091307654621" at bounding box center [530, 257] width 255 height 29
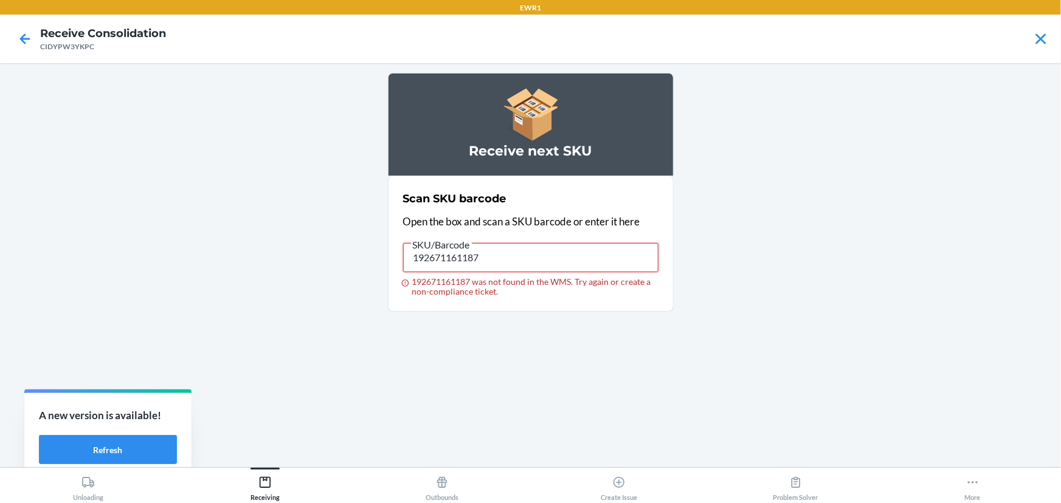
click at [492, 259] on input "192671161187" at bounding box center [530, 257] width 255 height 29
click at [458, 255] on input "192671161187" at bounding box center [530, 257] width 255 height 29
click at [459, 254] on input "192671161187" at bounding box center [530, 257] width 255 height 29
type input "091307577432"
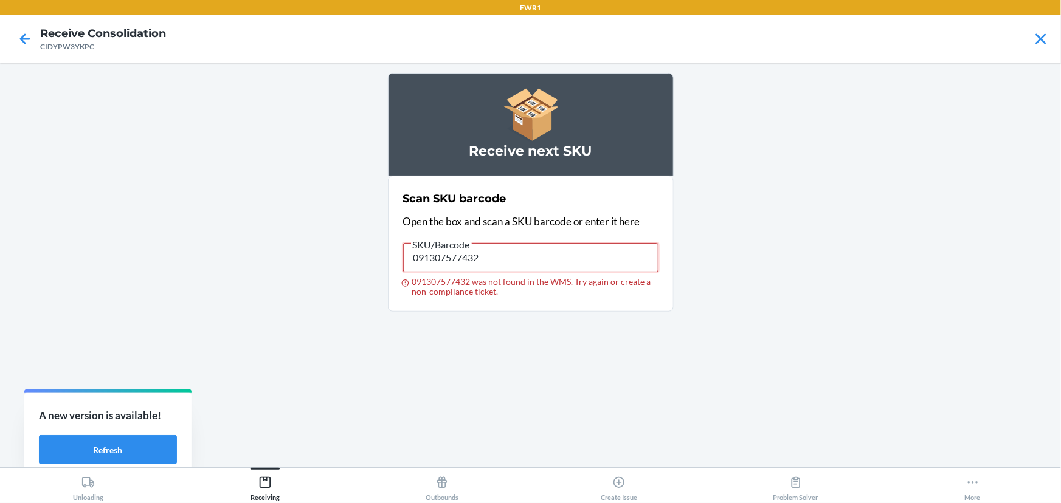
click at [475, 254] on input "091307577432" at bounding box center [530, 257] width 255 height 29
click at [477, 254] on input "091307577432" at bounding box center [530, 257] width 255 height 29
click at [436, 255] on input "013283796881" at bounding box center [530, 257] width 255 height 29
type input "029442848346"
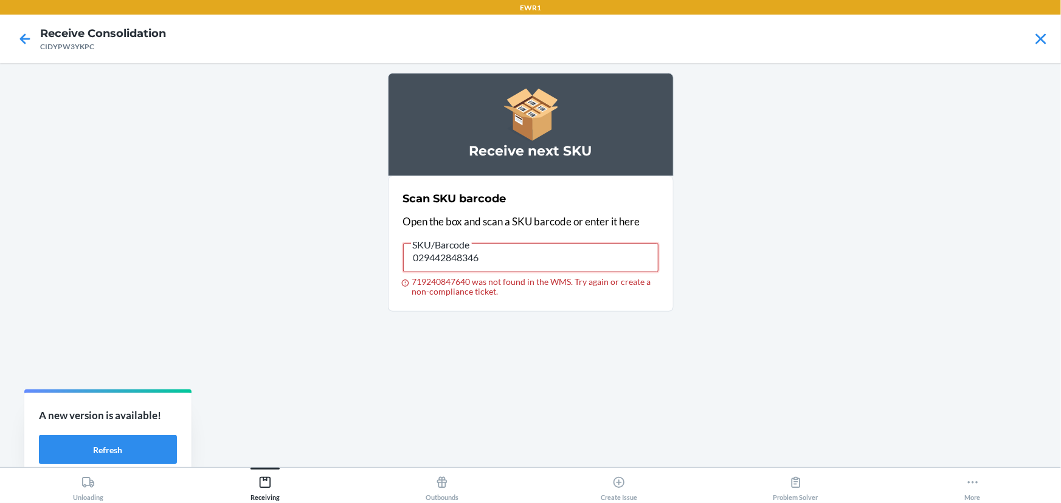
click at [502, 262] on input "029442848346" at bounding box center [530, 257] width 255 height 29
click at [503, 262] on input "029442848346" at bounding box center [530, 257] width 255 height 29
click at [528, 254] on input "029442848346" at bounding box center [530, 257] width 255 height 29
click at [525, 255] on input "029442848346" at bounding box center [530, 257] width 255 height 29
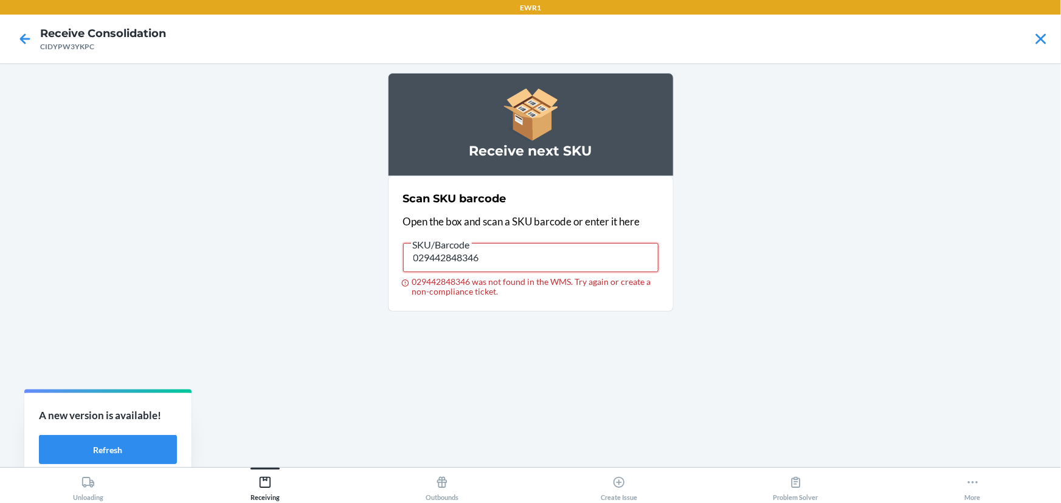
click at [525, 255] on input "029442848346" at bounding box center [530, 257] width 255 height 29
type input "029442848346"
click at [485, 261] on input "029442848346" at bounding box center [530, 257] width 255 height 29
click at [461, 261] on input "029442848346 was not found in the WMS. Try again or create a non-compliance tic…" at bounding box center [530, 257] width 255 height 29
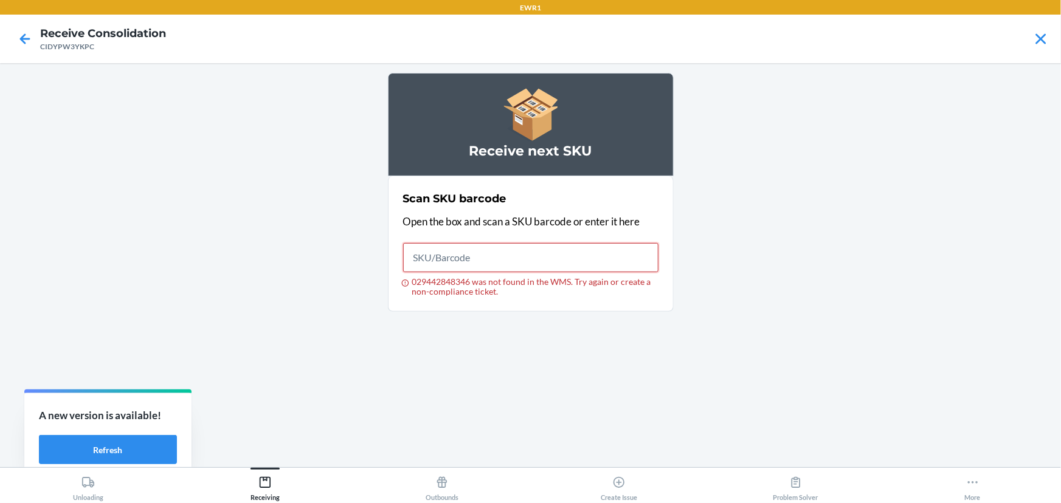
click at [461, 261] on input "029442848346 was not found in the WMS. Try again or create a non-compliance tic…" at bounding box center [530, 257] width 255 height 29
click at [421, 259] on input "719240847886" at bounding box center [530, 257] width 255 height 29
click at [422, 259] on input "719240847886" at bounding box center [530, 257] width 255 height 29
type input "79240847886"
click at [418, 269] on input "79240847886" at bounding box center [530, 257] width 255 height 29
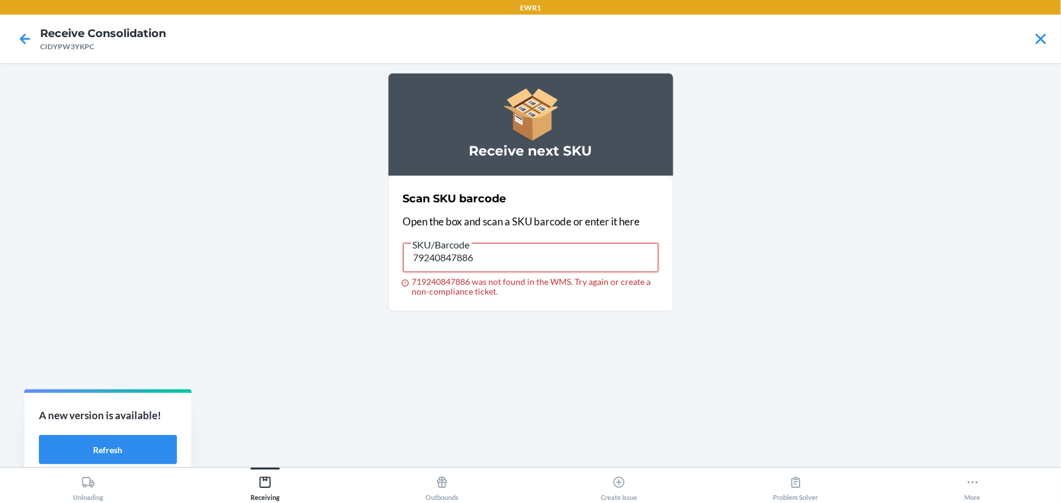
click at [418, 268] on input "79240847886" at bounding box center [530, 257] width 255 height 29
click at [517, 268] on input "093488897415" at bounding box center [530, 257] width 255 height 29
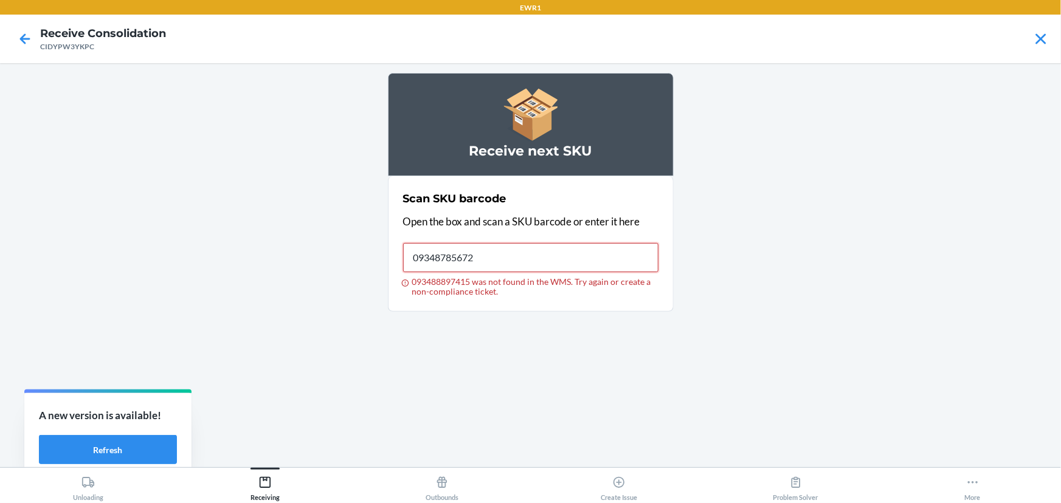
type input "093487856727"
click at [470, 264] on input "093487856727" at bounding box center [530, 257] width 255 height 29
click at [455, 266] on input "091307508146" at bounding box center [530, 257] width 255 height 29
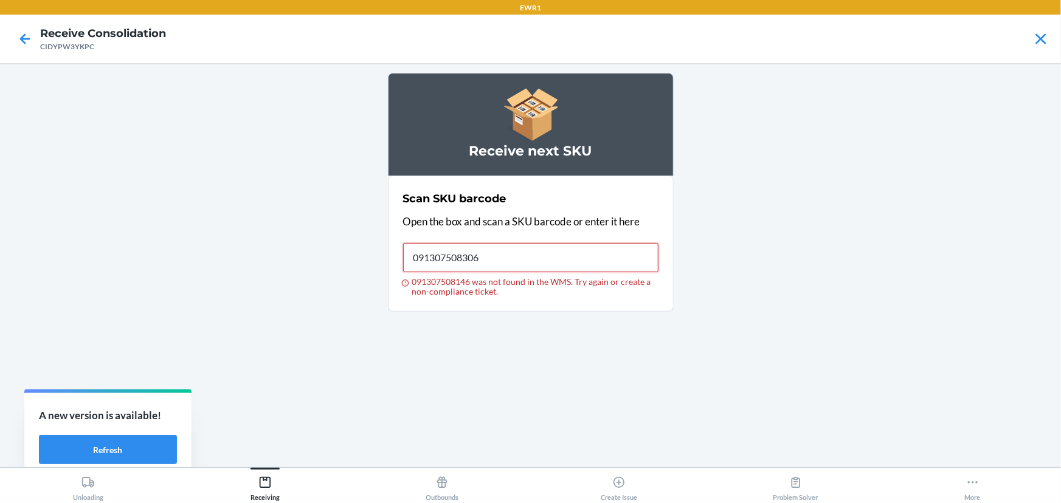
type input "091307508306"
click at [444, 266] on input "091307508306" at bounding box center [530, 257] width 255 height 29
click at [494, 253] on input "093488664437" at bounding box center [530, 257] width 255 height 29
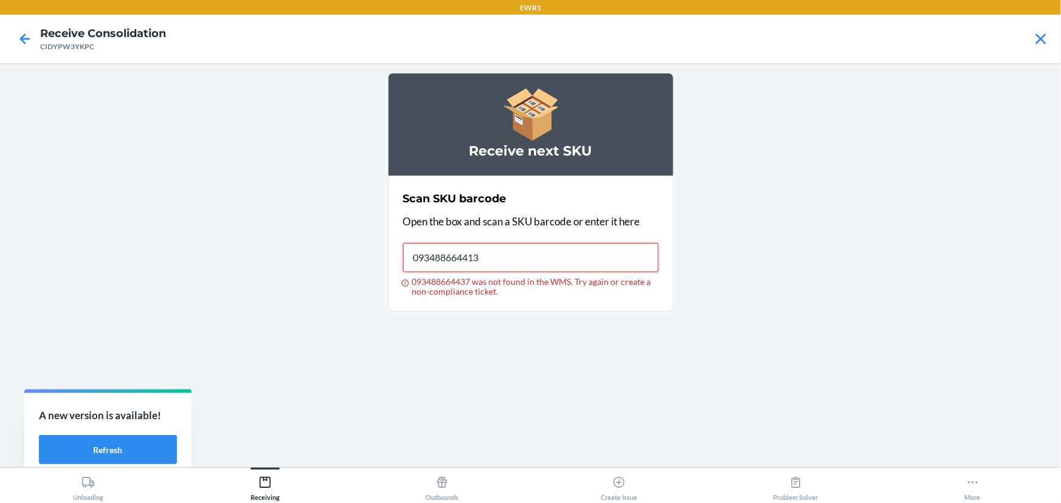
type input "093488664413"
click at [511, 254] on input "093488664413" at bounding box center [530, 257] width 255 height 29
click at [515, 260] on input "093488651659" at bounding box center [530, 257] width 255 height 29
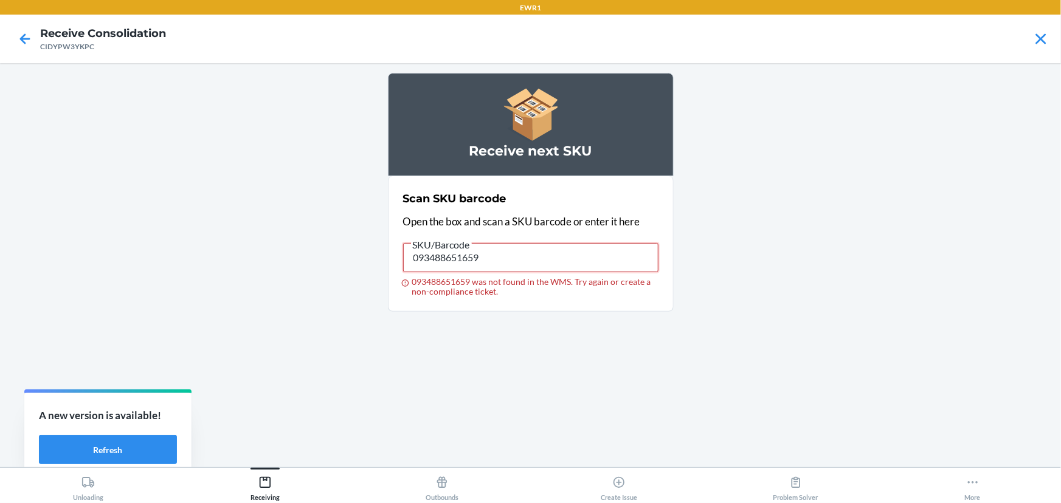
click at [472, 260] on input "093488651659" at bounding box center [530, 257] width 255 height 29
type input "091307560380"
click at [453, 252] on input "091307560380" at bounding box center [530, 257] width 255 height 29
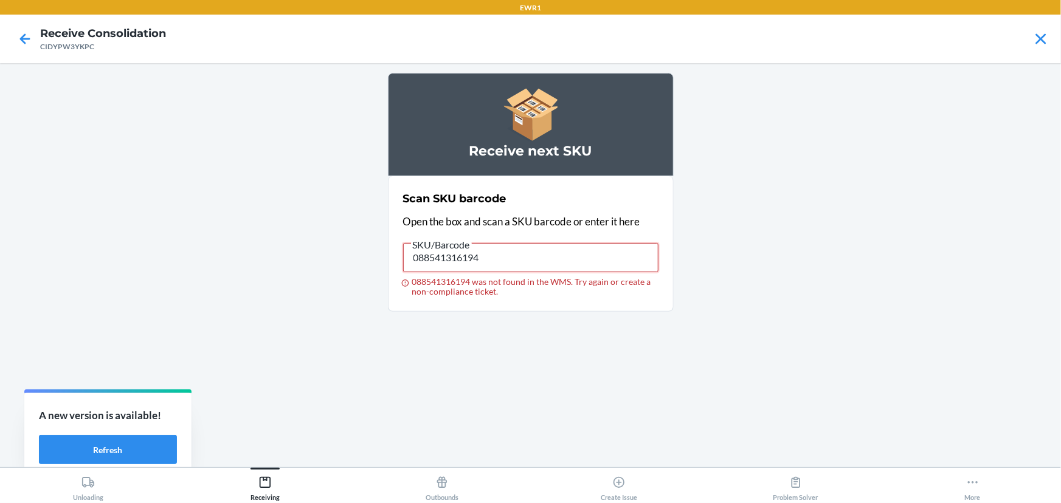
click at [453, 252] on input "088541316194" at bounding box center [530, 257] width 255 height 29
type input "029442863356"
click at [431, 256] on input "029442863356" at bounding box center [530, 257] width 255 height 29
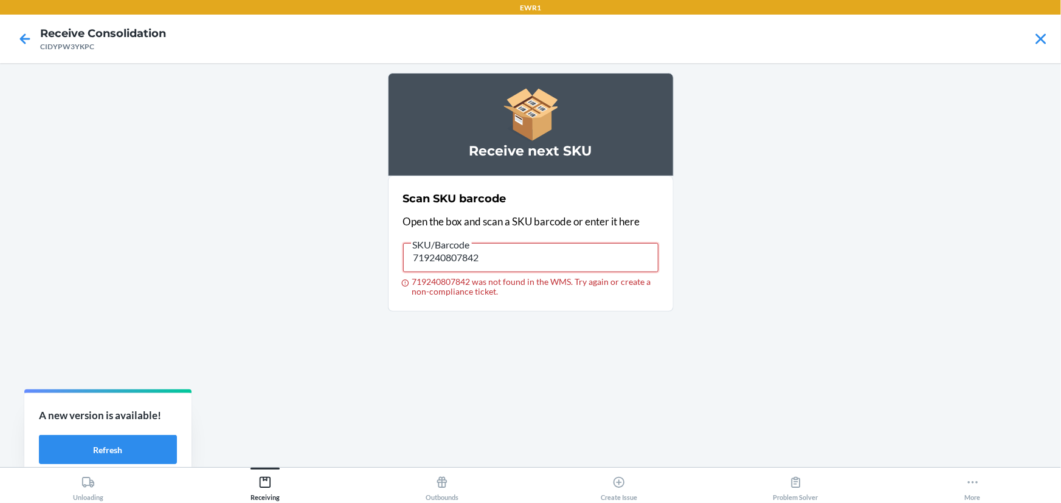
click at [549, 259] on input "719240807842" at bounding box center [530, 257] width 255 height 29
click at [549, 258] on input "719240807842" at bounding box center [530, 257] width 255 height 29
type input "091307562490"
click at [550, 257] on input "091307562490" at bounding box center [530, 257] width 255 height 29
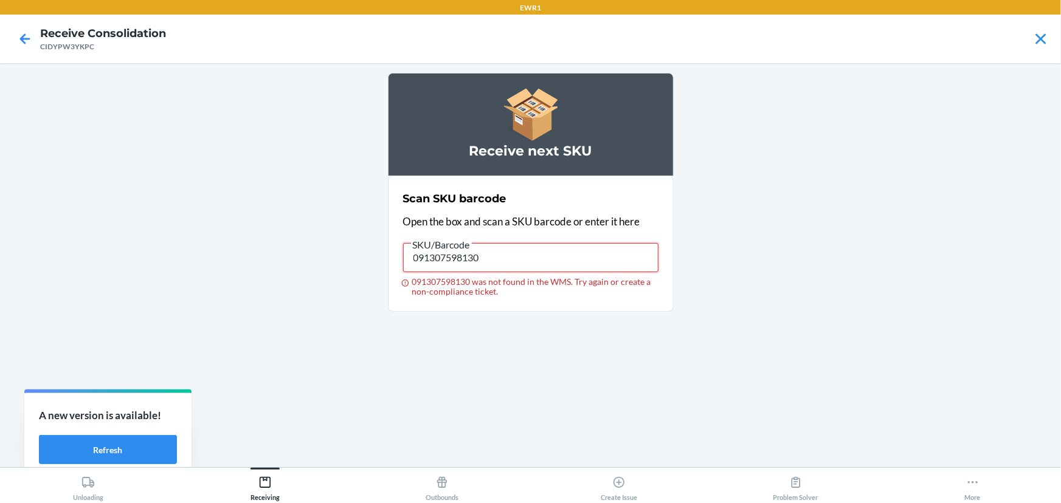
click at [482, 255] on input "091307598130" at bounding box center [530, 257] width 255 height 29
type input "013283856882"
click at [492, 258] on input "013283856882" at bounding box center [530, 257] width 255 height 29
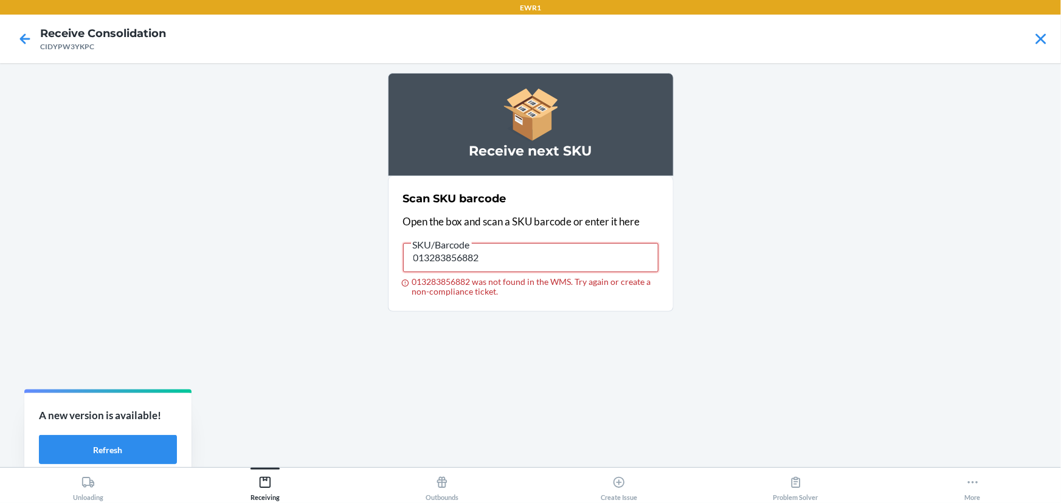
click at [492, 258] on input "013283856882" at bounding box center [530, 257] width 255 height 29
click at [492, 258] on input "196806120520" at bounding box center [530, 257] width 255 height 29
click at [433, 255] on input "196806120520" at bounding box center [530, 257] width 255 height 29
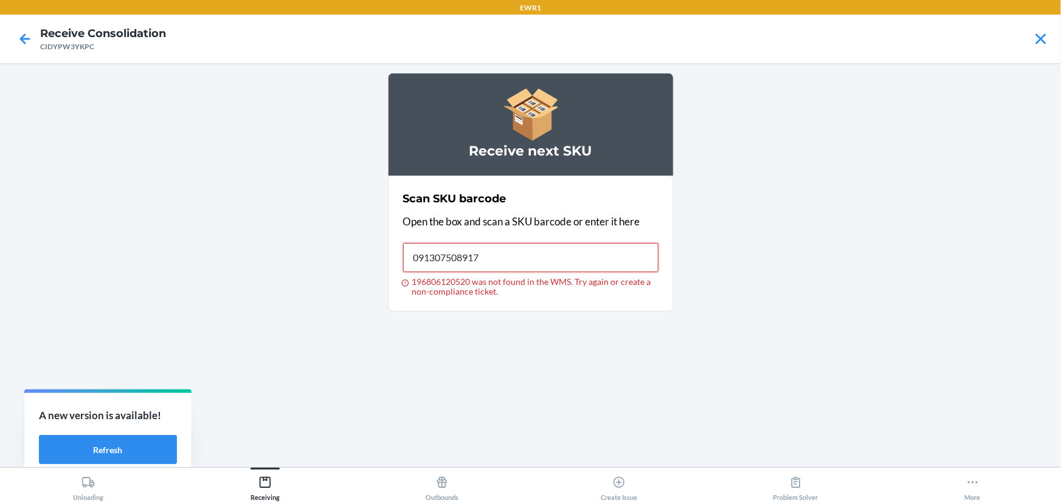
type input "091307508917"
click at [530, 257] on input "091307508917" at bounding box center [530, 257] width 255 height 29
click at [530, 256] on input "091307508917" at bounding box center [530, 257] width 255 height 29
click at [500, 263] on input "019783180830" at bounding box center [530, 257] width 255 height 29
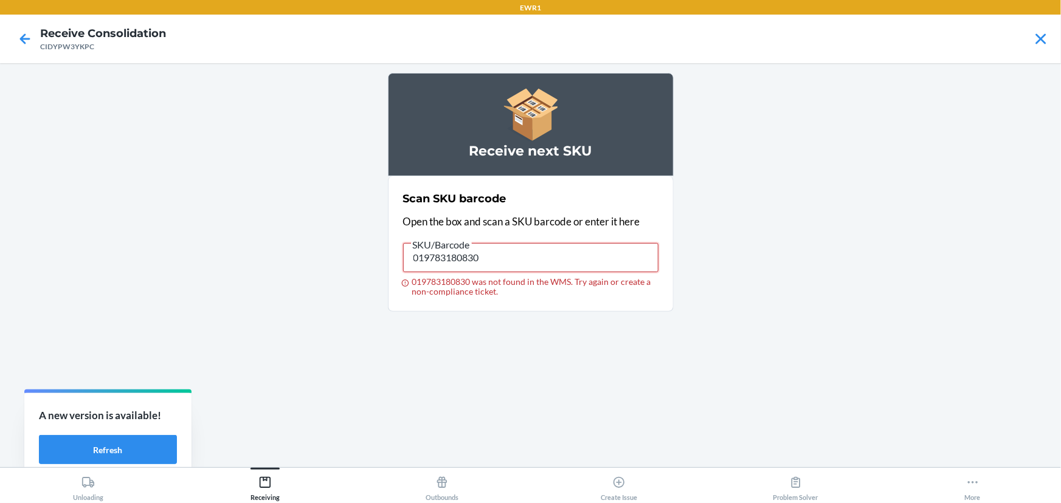
click at [500, 263] on input "019783180830" at bounding box center [530, 257] width 255 height 29
type input "029442848346"
click at [507, 257] on input "029442848346" at bounding box center [530, 257] width 255 height 29
type input "029408935158"
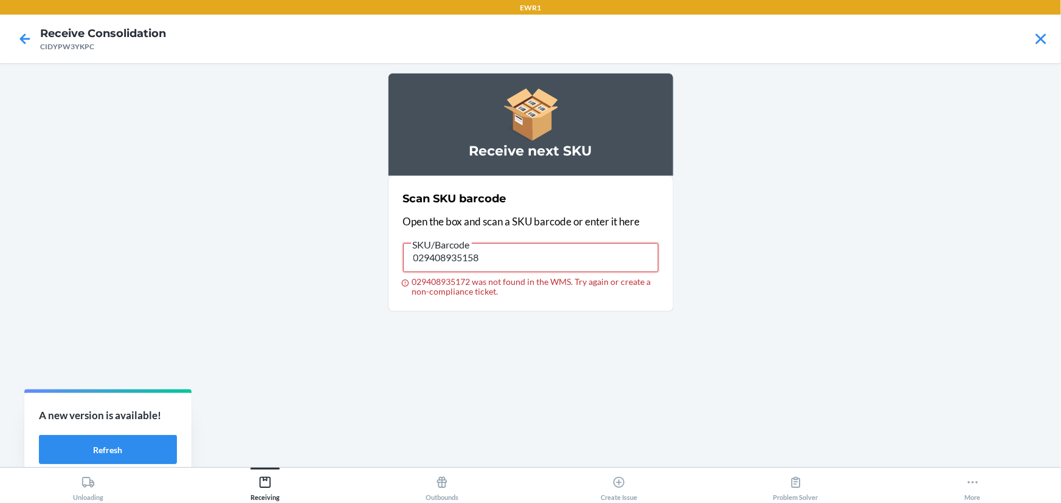
click at [584, 246] on input "029408935158" at bounding box center [530, 257] width 255 height 29
type input "029408935158"
click at [456, 268] on input "029408935158" at bounding box center [530, 257] width 255 height 29
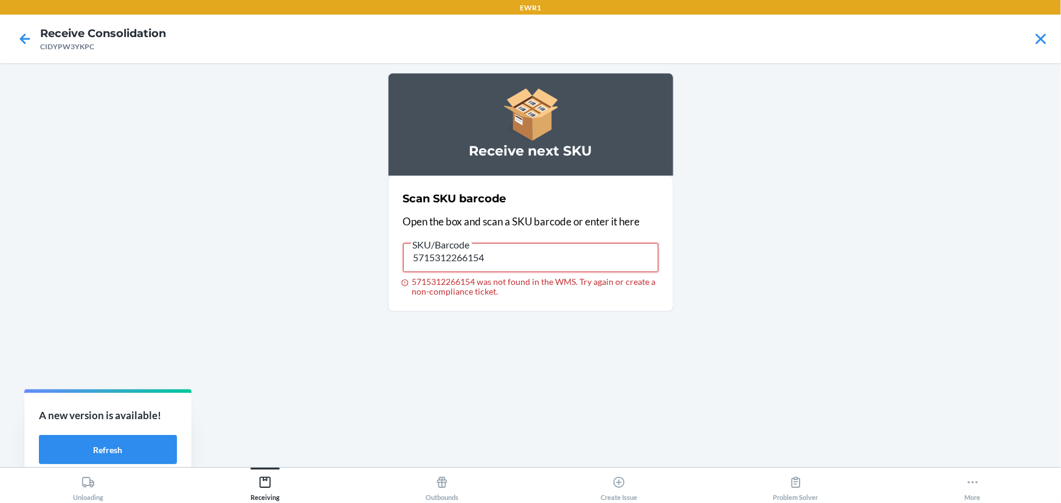
click at [468, 256] on input "5715312266154" at bounding box center [530, 257] width 255 height 29
type input "091307031798"
drag, startPoint x: 443, startPoint y: 244, endPoint x: 444, endPoint y: 251, distance: 6.7
click at [443, 245] on span "SKU/Barcode" at bounding box center [441, 245] width 61 height 12
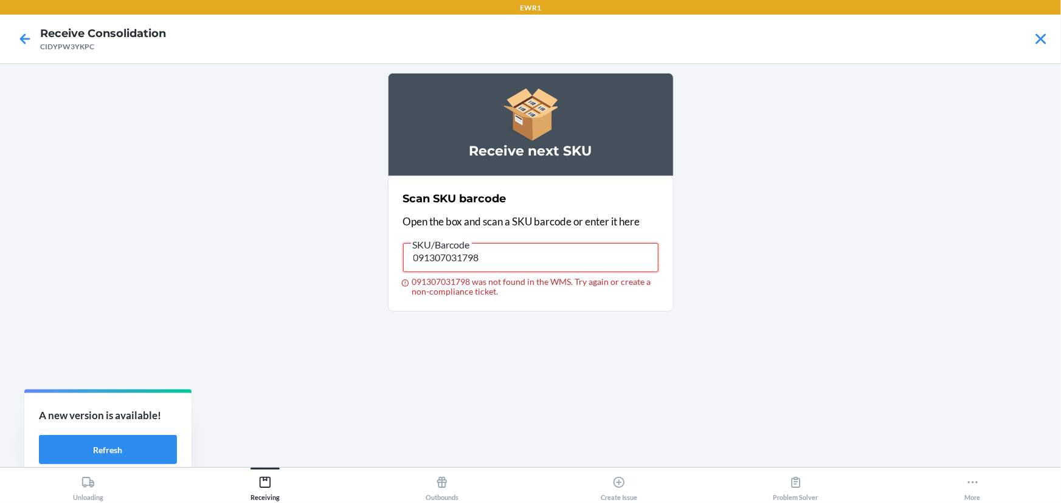
click at [443, 245] on input "091307031798" at bounding box center [530, 257] width 255 height 29
click at [444, 251] on input "091307031798" at bounding box center [530, 257] width 255 height 29
click at [469, 263] on input "091307509570" at bounding box center [530, 257] width 255 height 29
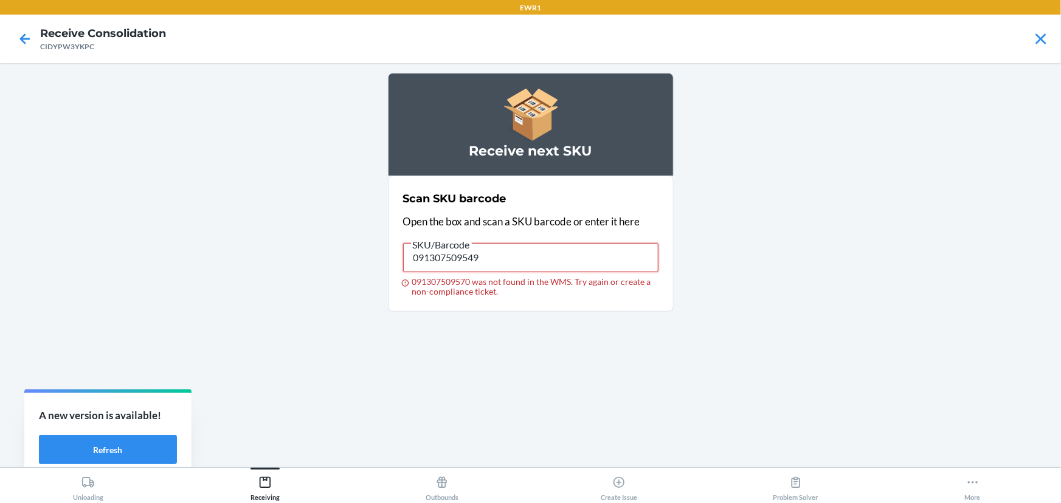
type input "091307509549"
click at [522, 247] on input "091307509549" at bounding box center [530, 257] width 255 height 29
click at [451, 246] on span "SKU/Barcode" at bounding box center [441, 245] width 61 height 12
click at [451, 246] on input "013283856424" at bounding box center [530, 257] width 255 height 29
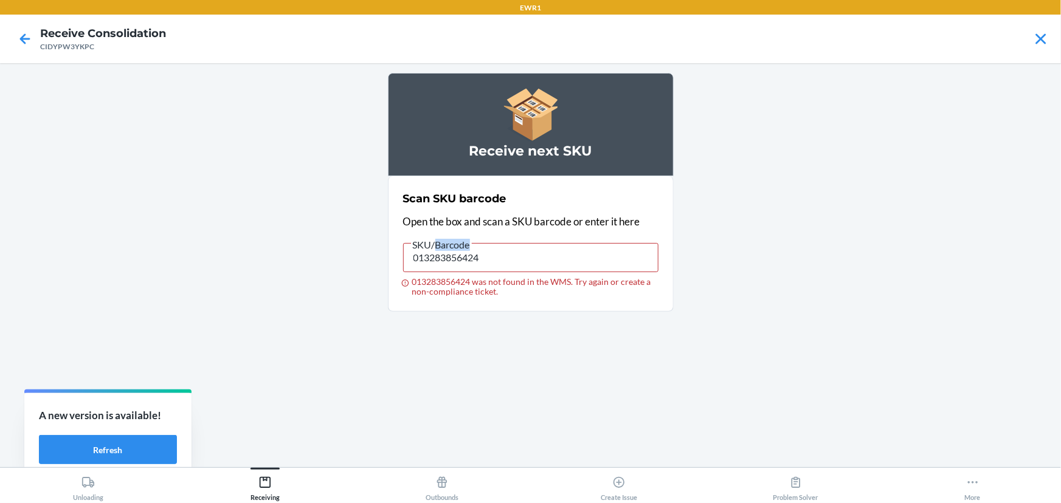
click at [451, 246] on span "SKU/Barcode" at bounding box center [441, 245] width 61 height 12
click at [451, 246] on input "013283856424" at bounding box center [530, 257] width 255 height 29
click at [453, 260] on input "013283856424" at bounding box center [530, 257] width 255 height 29
type input "091307436364"
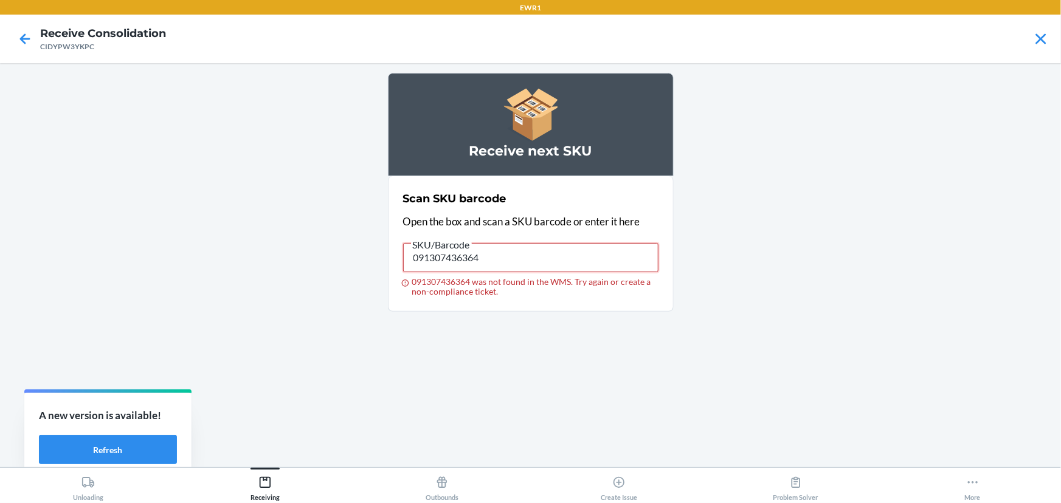
click at [423, 261] on input "091307436364" at bounding box center [530, 257] width 255 height 29
click at [505, 248] on input "091307577401" at bounding box center [530, 257] width 255 height 29
click at [505, 249] on input "091307577401" at bounding box center [530, 257] width 255 height 29
type input "J"
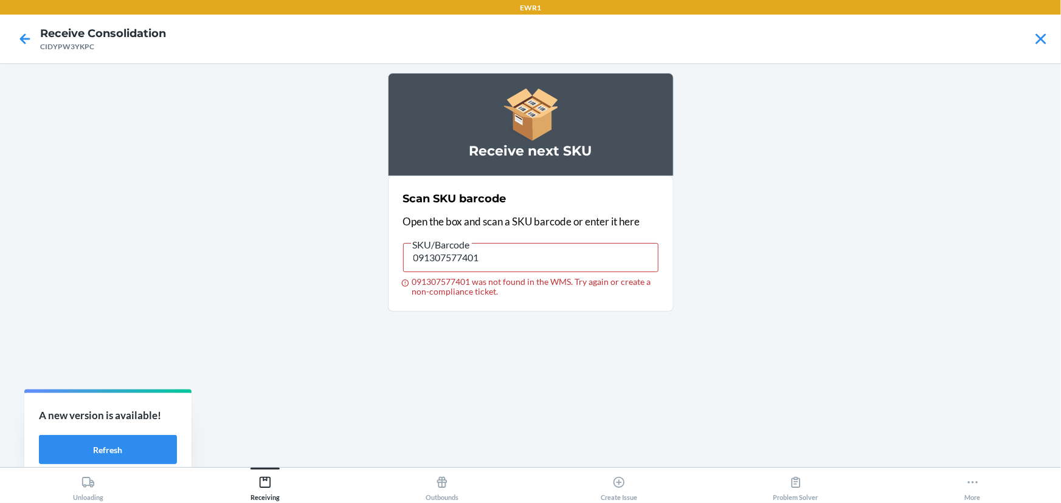
type input "029442831270"
click at [512, 252] on input "029442831270" at bounding box center [530, 257] width 255 height 29
click at [512, 251] on input "029442831270" at bounding box center [530, 257] width 255 height 29
type input "013283796881"
click at [582, 251] on input "013283796881" at bounding box center [530, 257] width 255 height 29
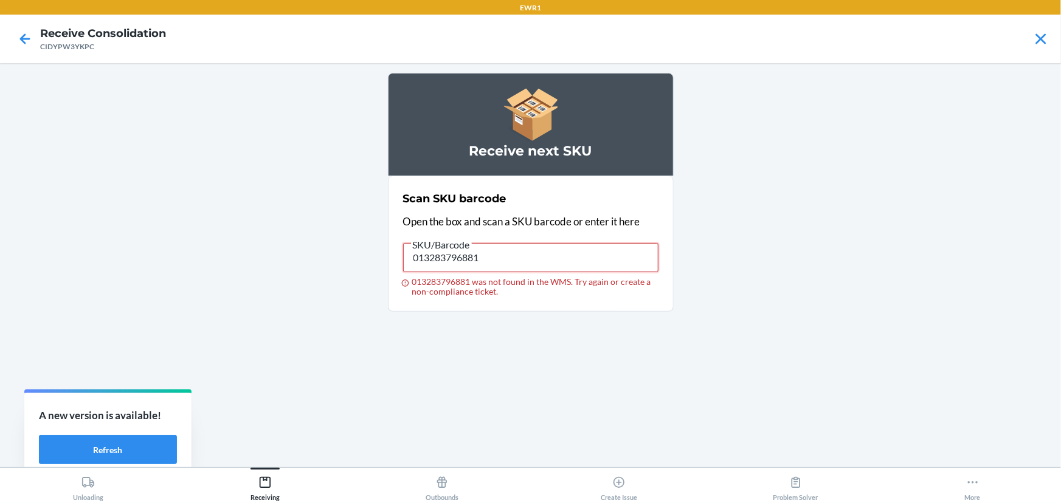
click at [582, 251] on input "013283796881" at bounding box center [530, 257] width 255 height 29
click at [486, 261] on input "093488664437" at bounding box center [530, 257] width 255 height 29
type input "093488664413"
click at [516, 250] on input "093488664413" at bounding box center [530, 257] width 255 height 29
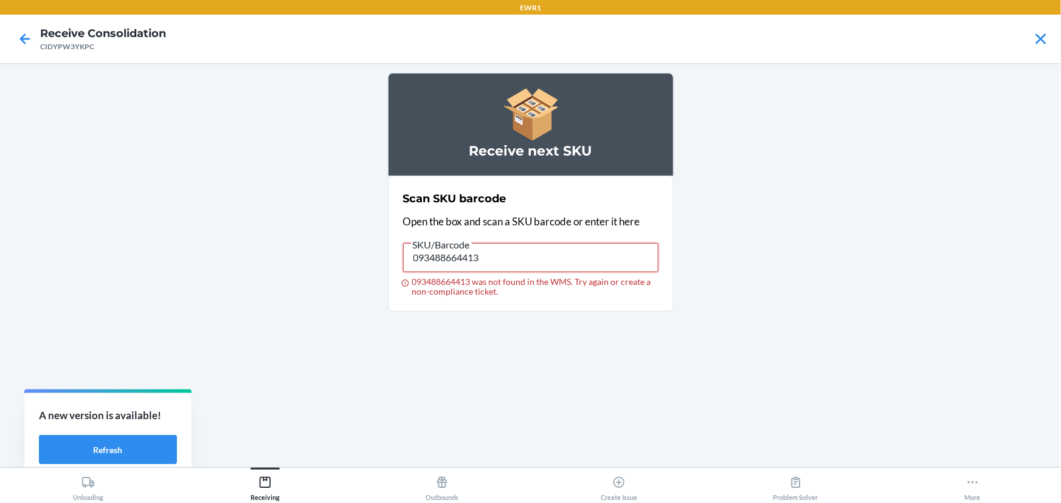
click at [516, 250] on input "093488664413" at bounding box center [530, 257] width 255 height 29
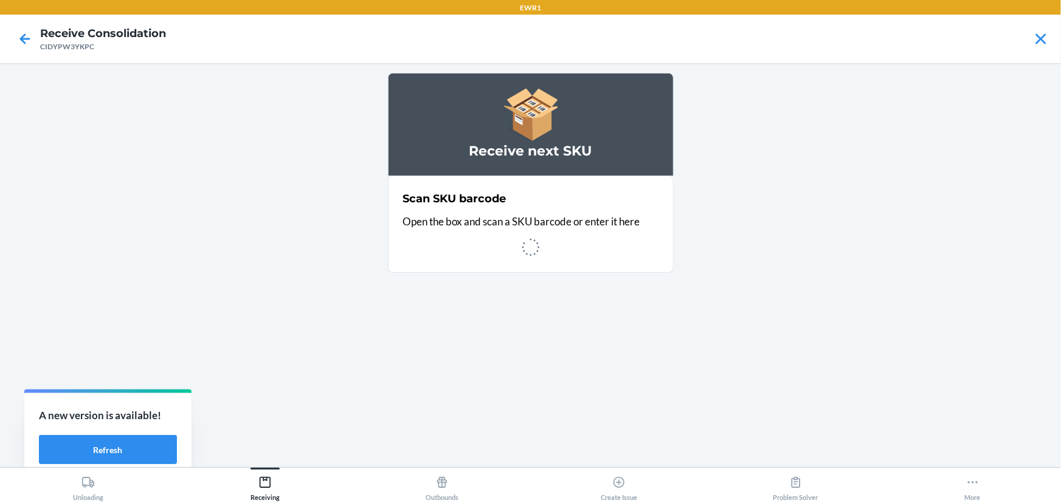
click at [407, 136] on div "Receive next SKU" at bounding box center [531, 124] width 286 height 103
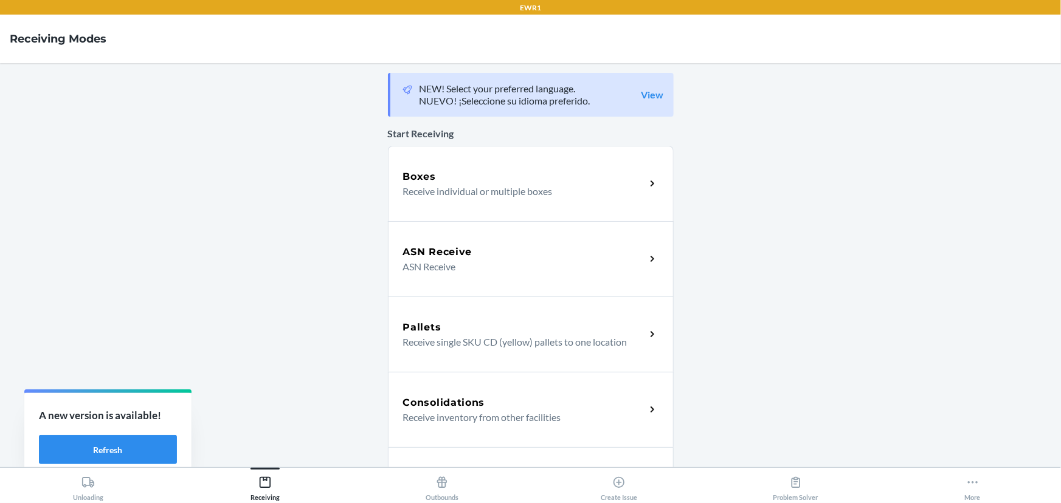
click at [422, 187] on p "Receive individual or multiple boxes" at bounding box center [519, 191] width 233 height 15
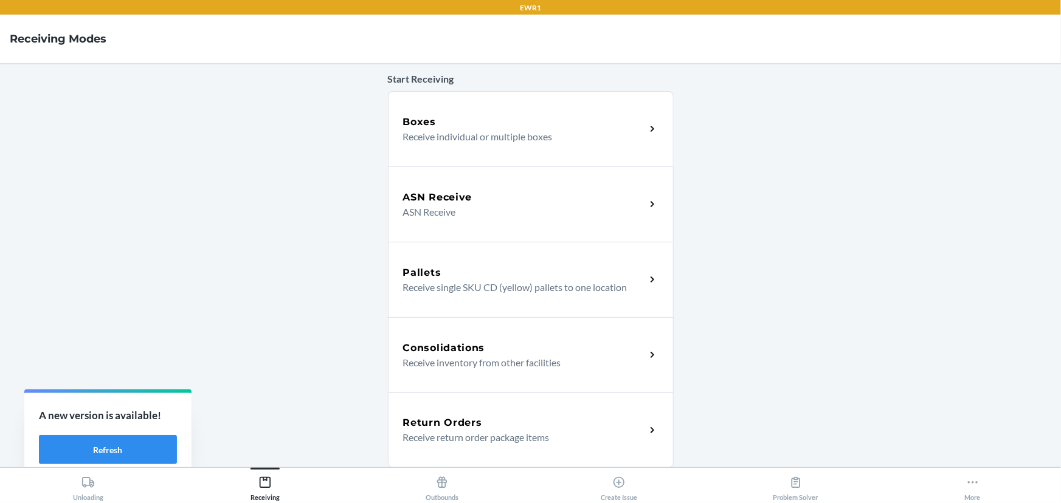
click at [457, 351] on h5 "Consolidations" at bounding box center [444, 348] width 82 height 15
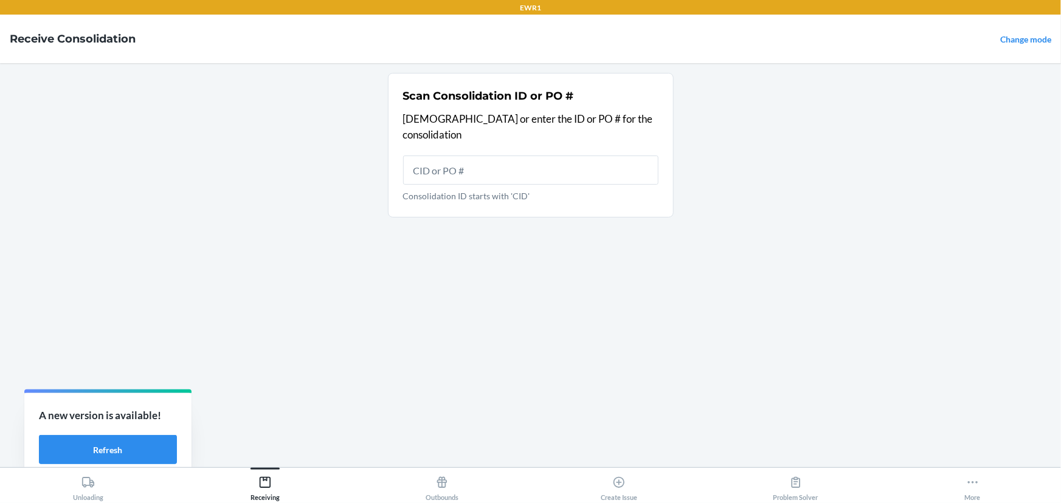
click at [464, 157] on input "Consolidation ID starts with 'CID'" at bounding box center [530, 170] width 255 height 29
click at [465, 157] on input "Consolidation ID starts with 'CID'" at bounding box center [530, 170] width 255 height 29
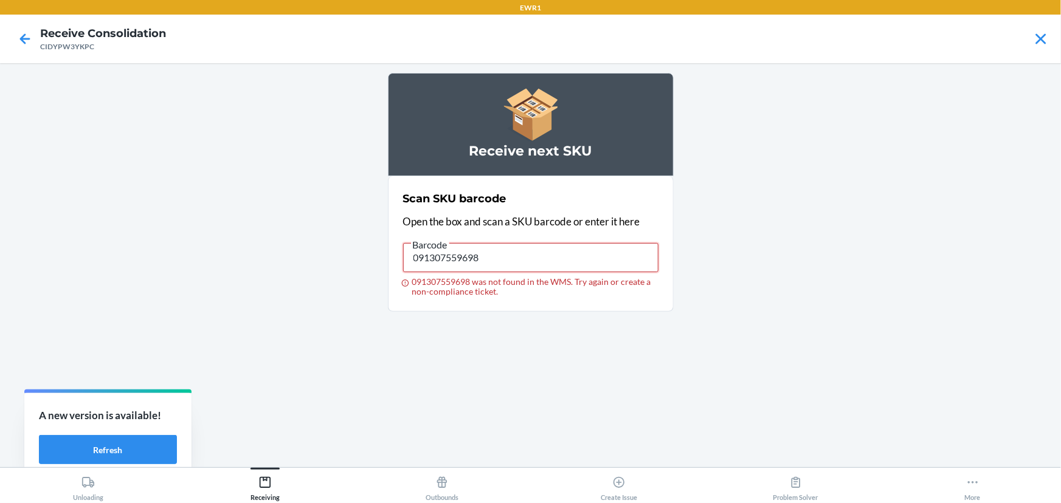
click at [457, 261] on input "091307559698" at bounding box center [530, 257] width 255 height 29
drag, startPoint x: 457, startPoint y: 261, endPoint x: 458, endPoint y: 273, distance: 11.7
click at [458, 273] on label "Barcode 091307559698 091307559698 was not found in the WMS. Try again or create…" at bounding box center [530, 267] width 255 height 60
click at [458, 272] on input "091307559698" at bounding box center [530, 257] width 255 height 29
type input "088541316194"
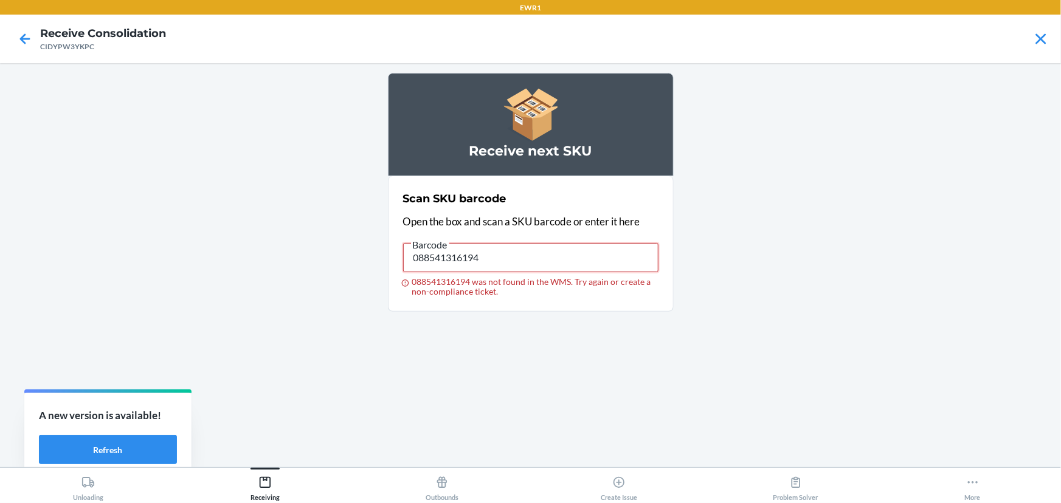
click at [454, 251] on input "088541316194" at bounding box center [530, 257] width 255 height 29
